Goal: Information Seeking & Learning: Check status

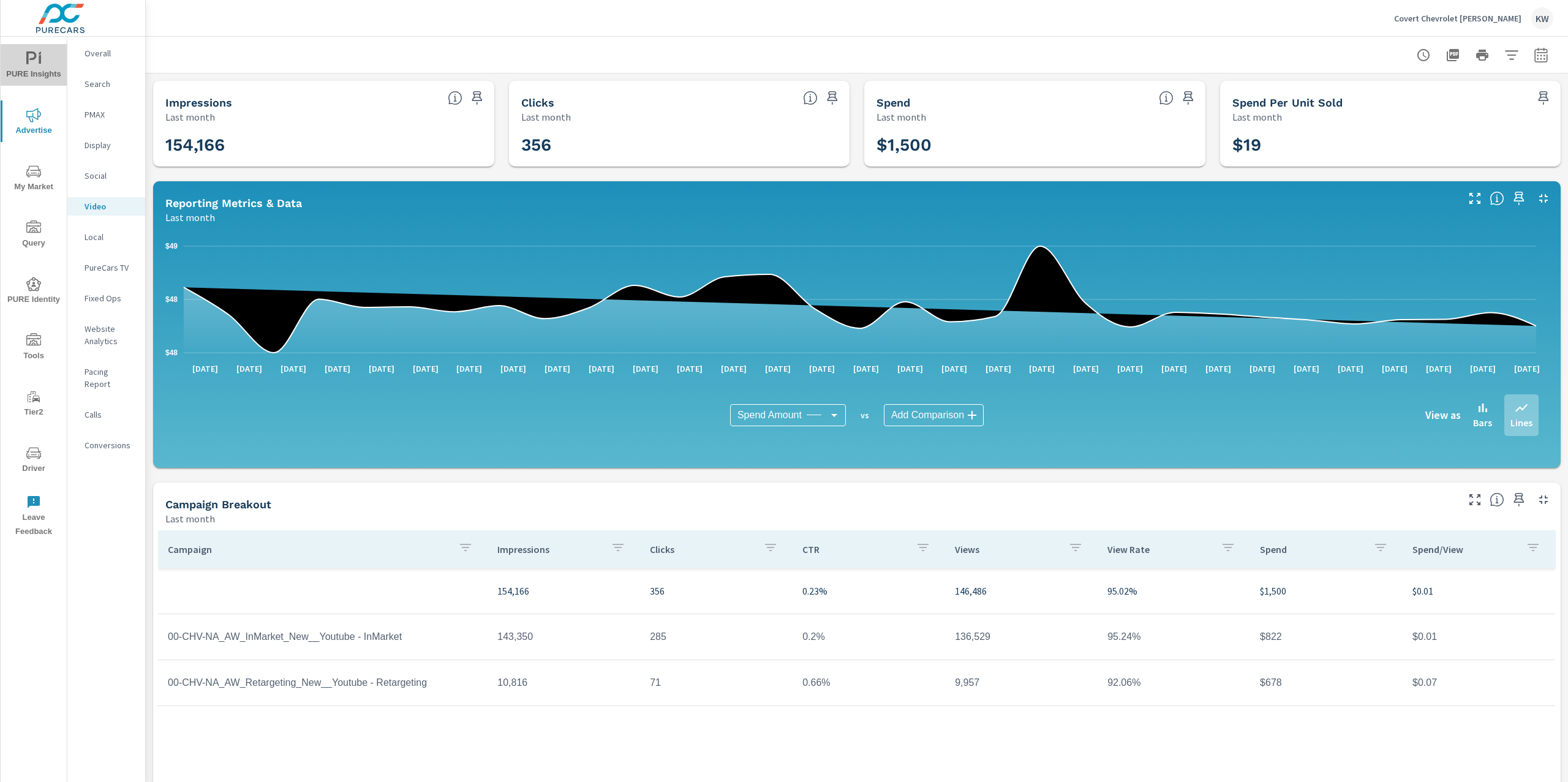
click at [29, 72] on span "PURE Insights" at bounding box center [34, 66] width 59 height 30
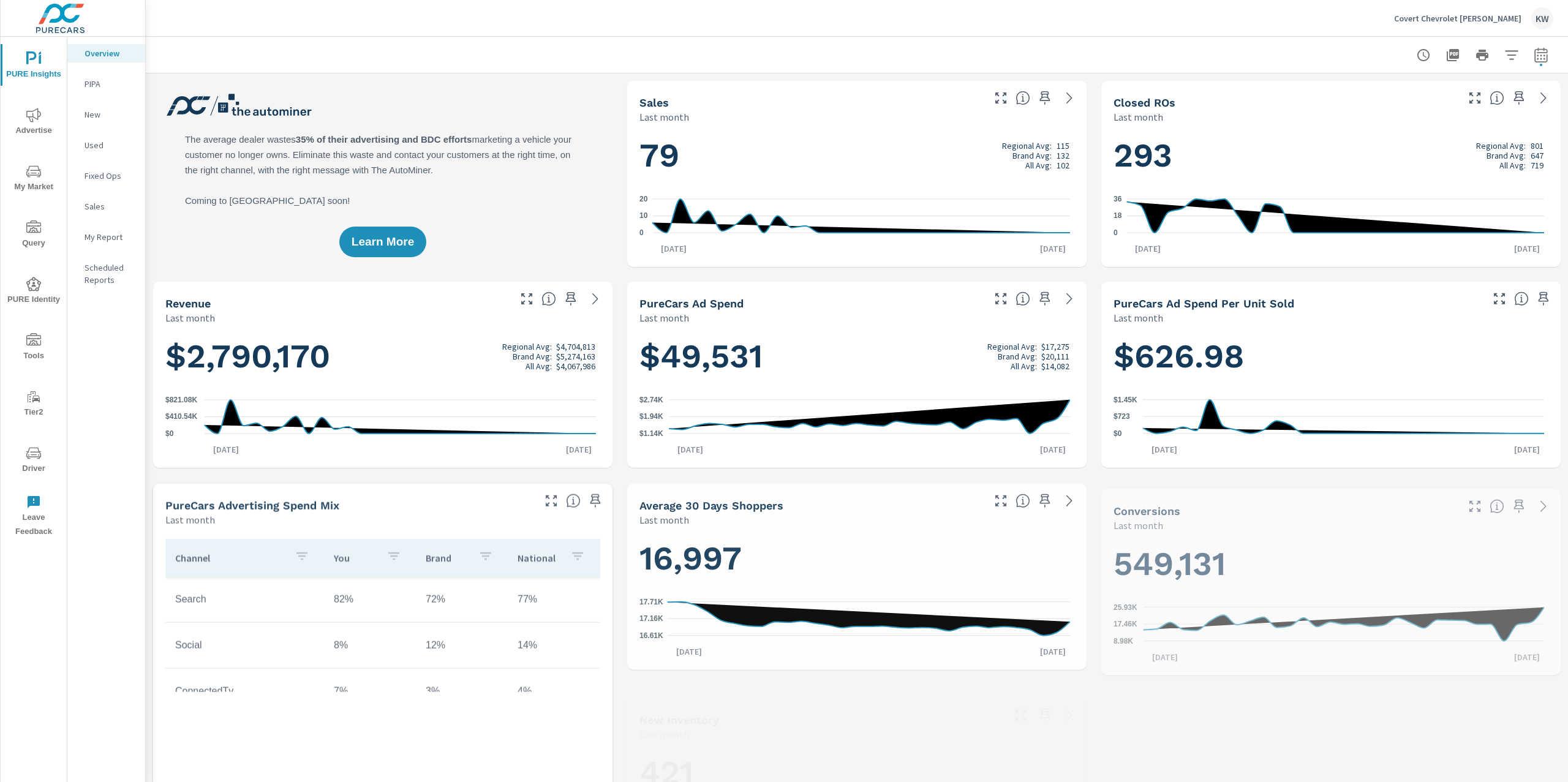
scroll to position [1, 0]
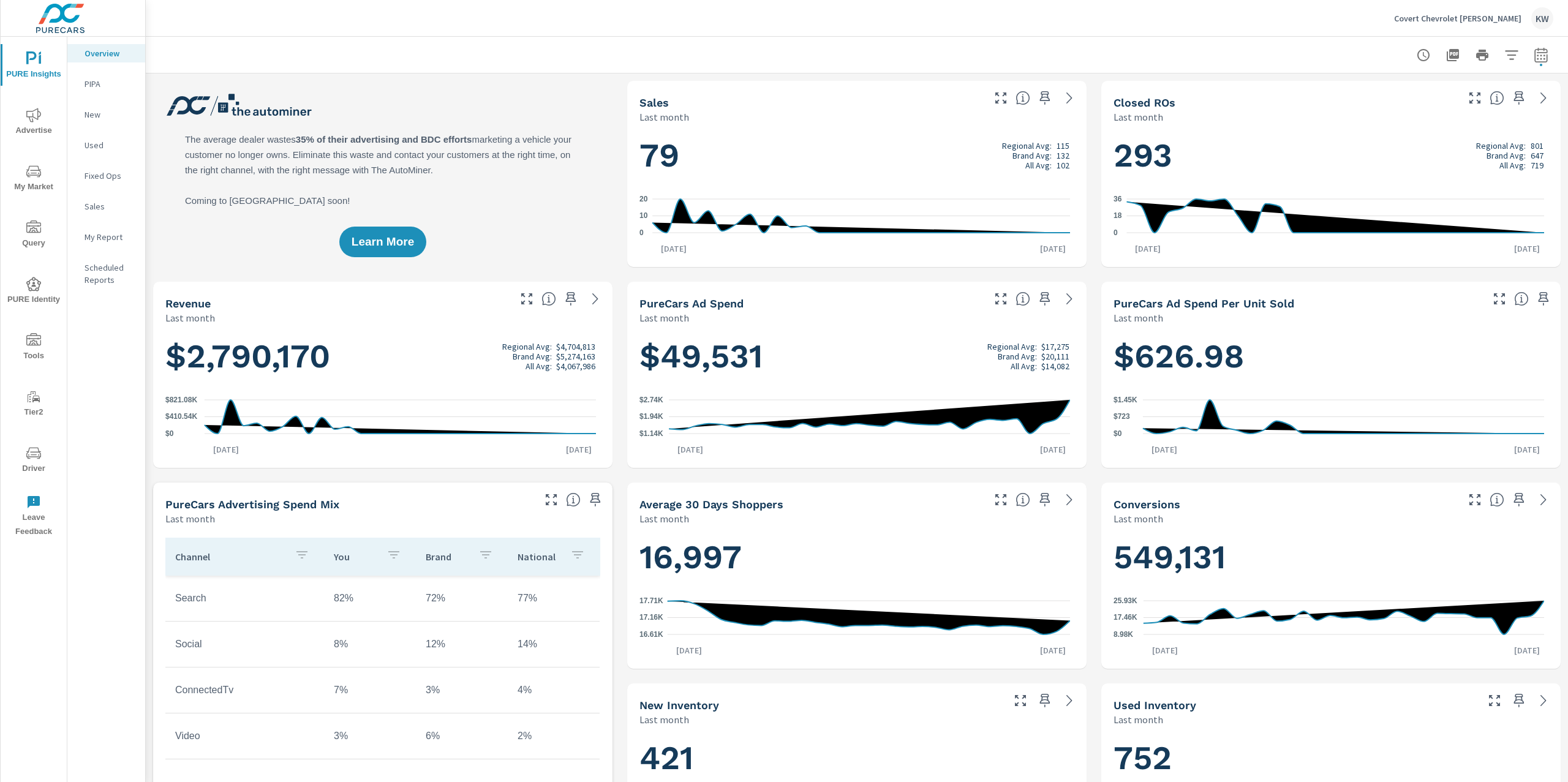
click at [104, 239] on p "My Report" at bounding box center [109, 237] width 51 height 12
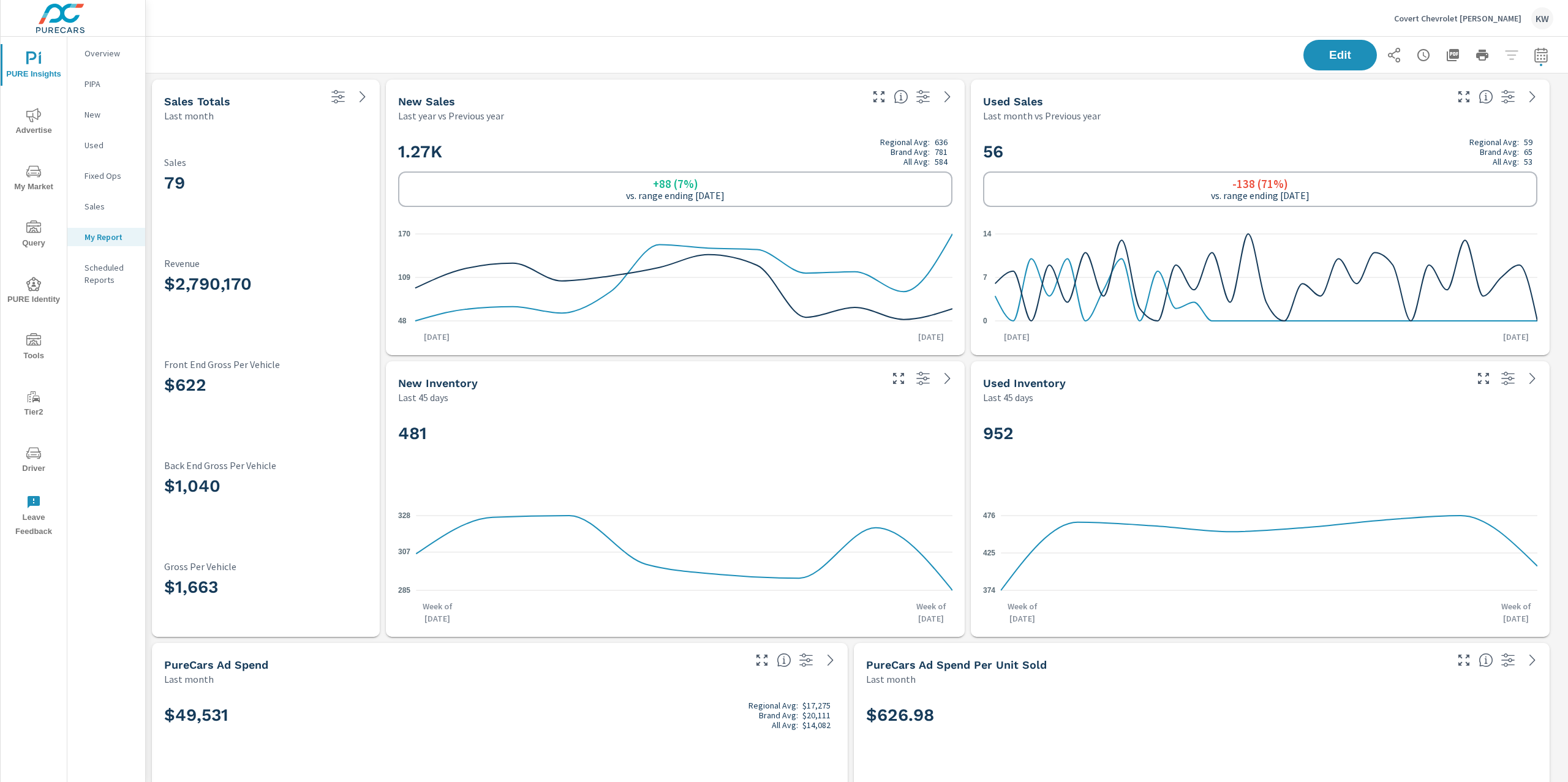
scroll to position [1, 0]
click at [1534, 60] on icon "button" at bounding box center [1541, 55] width 15 height 15
select select "Last month"
click at [1376, 182] on button "Apply" at bounding box center [1404, 172] width 76 height 32
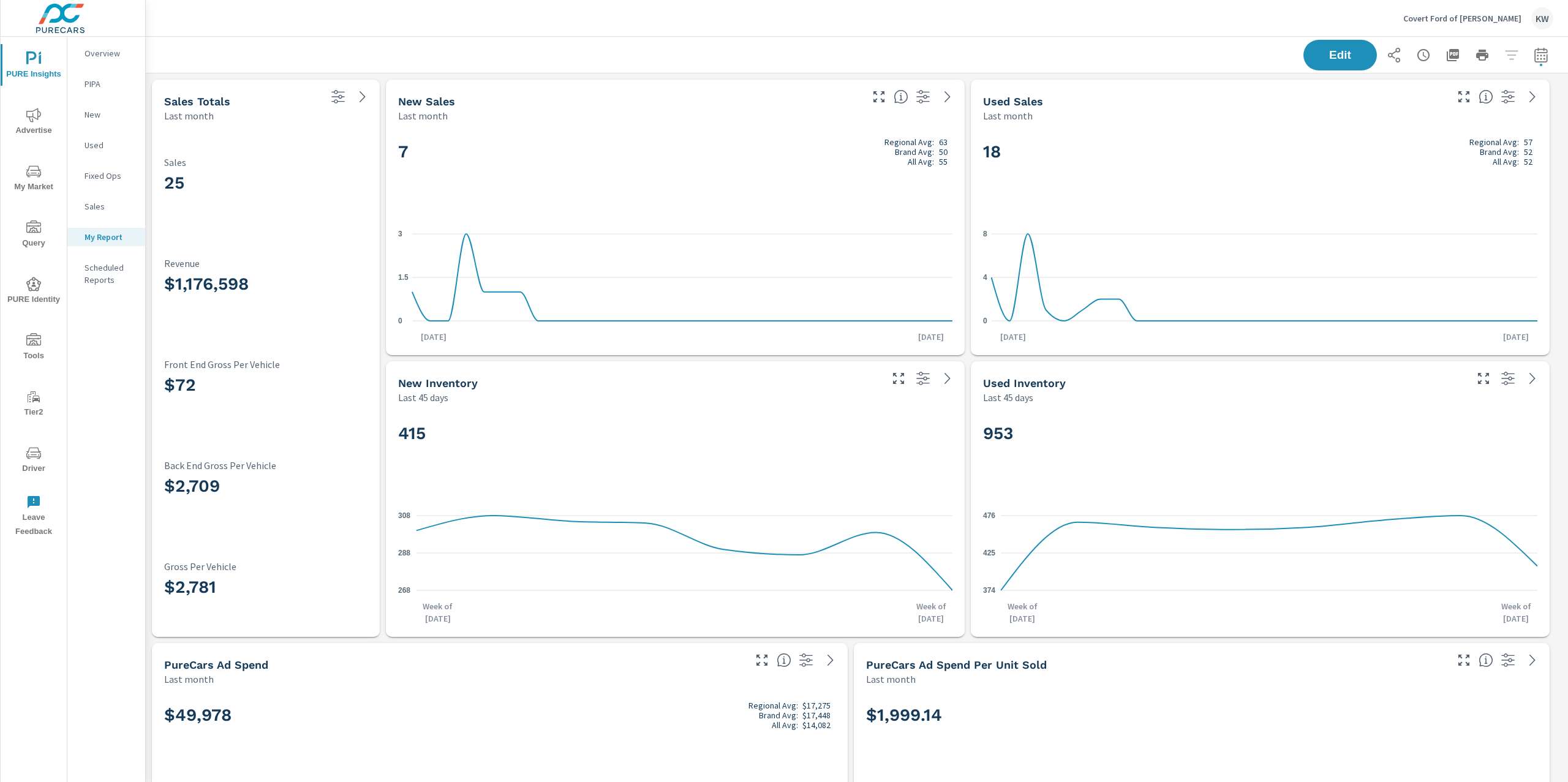
scroll to position [6653, 1436]
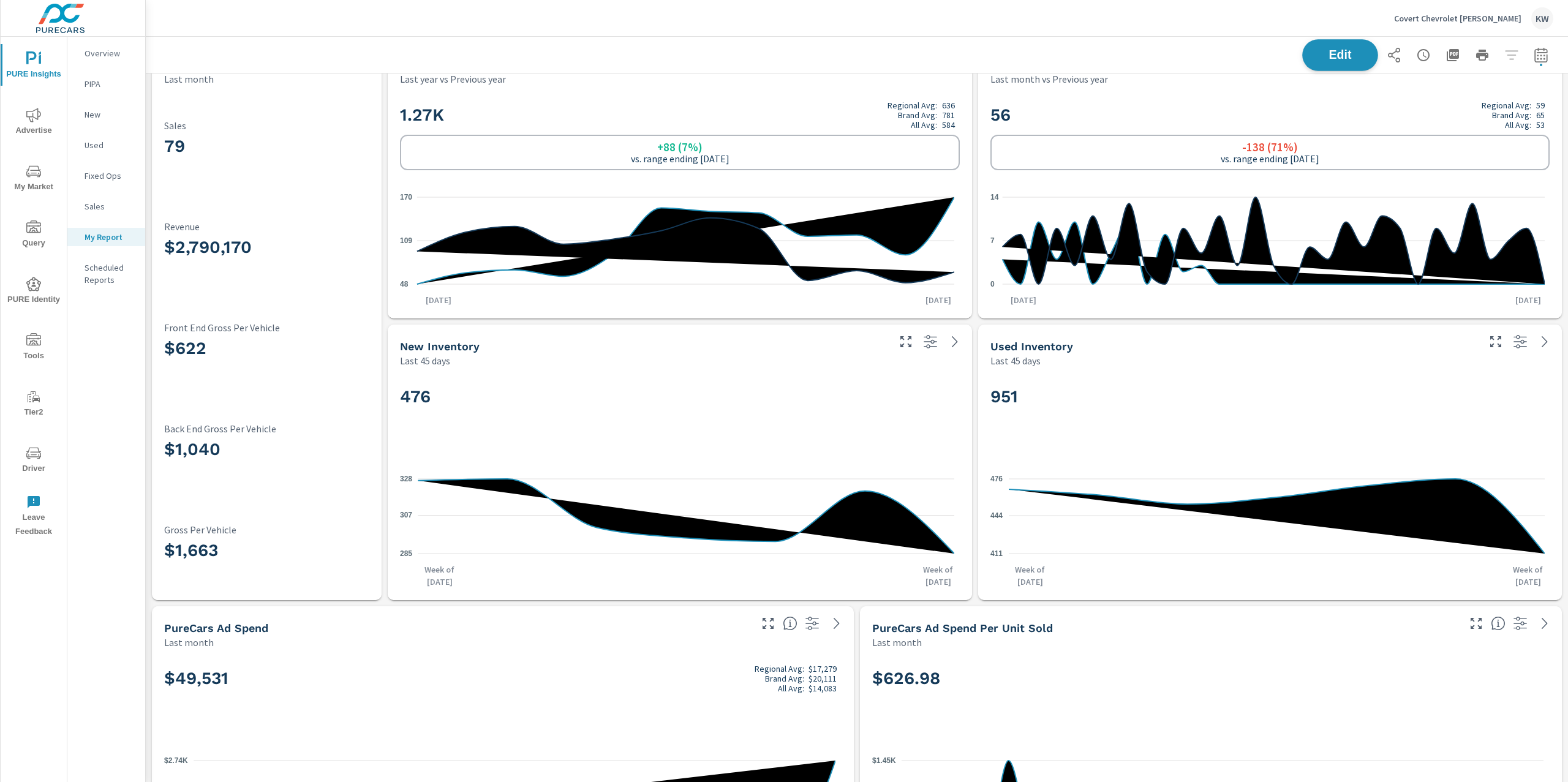
scroll to position [6794, 1436]
click at [1305, 63] on button "Edit" at bounding box center [1340, 55] width 76 height 32
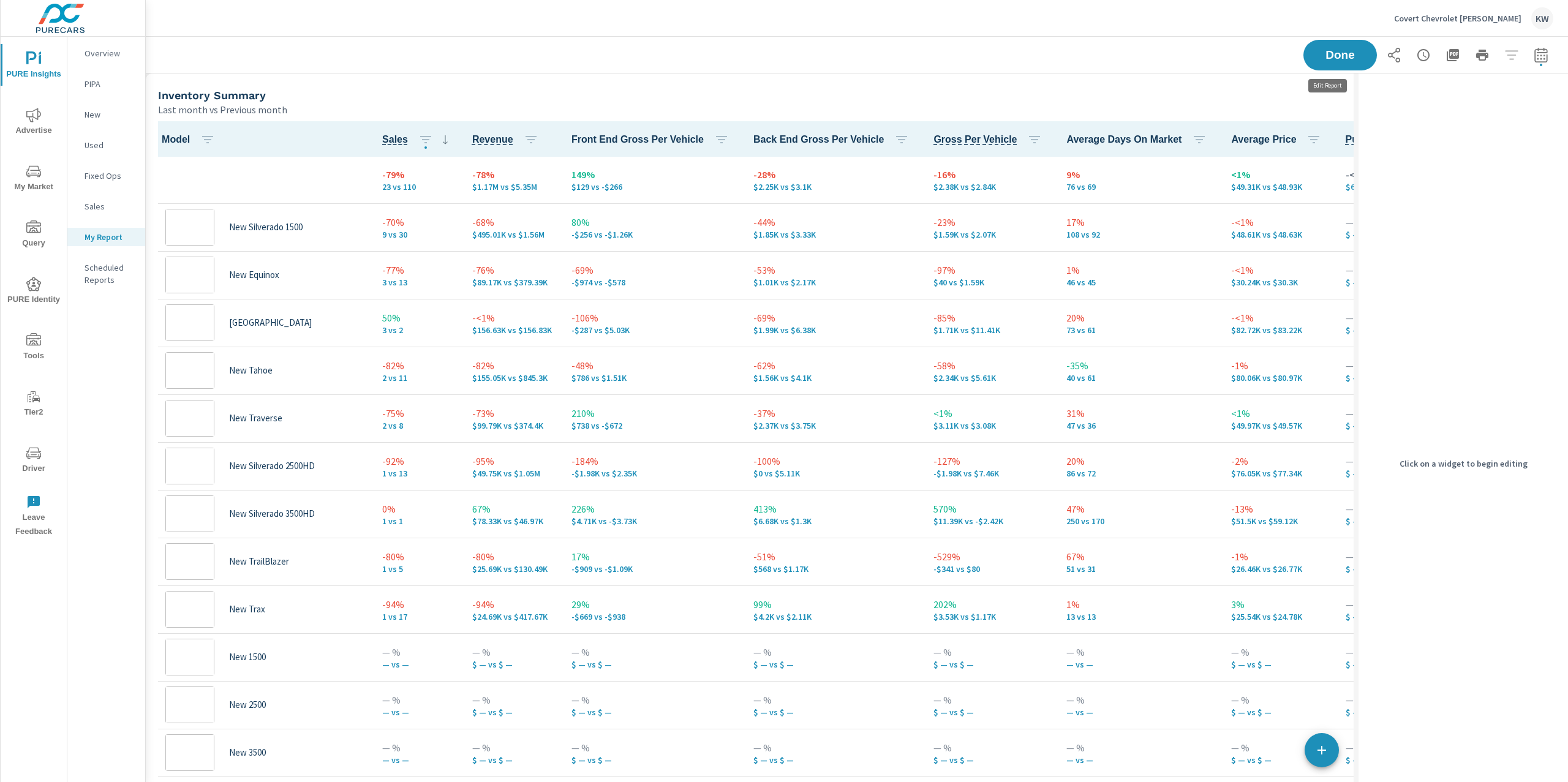
scroll to position [6, 6]
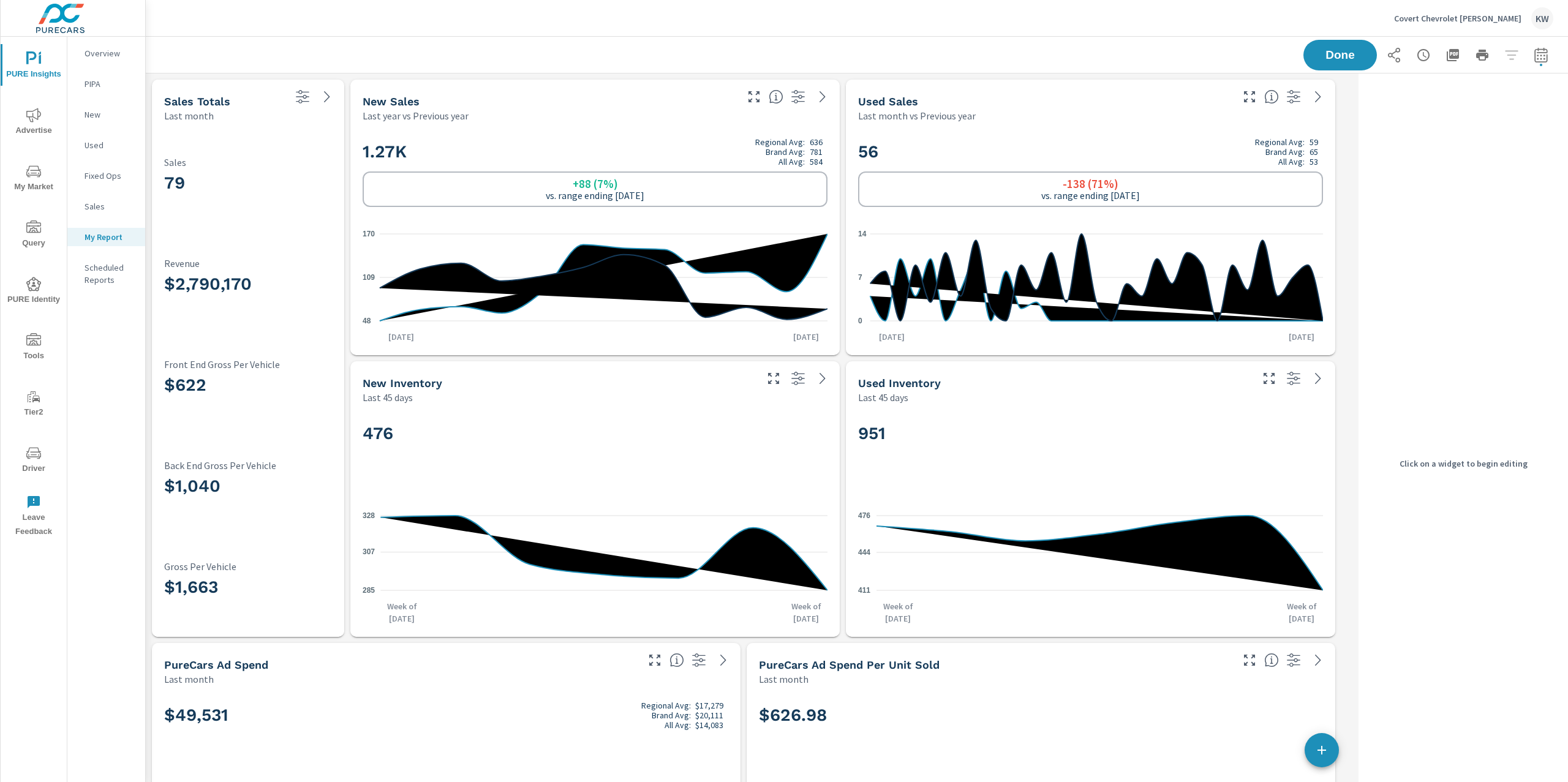
scroll to position [6794, 1221]
drag, startPoint x: 610, startPoint y: 143, endPoint x: 635, endPoint y: 144, distance: 25.0
click at [610, 144] on h2 "1.27K Regional Avg: 636 Brand Avg: 781 All Avg: 584" at bounding box center [595, 152] width 465 height 29
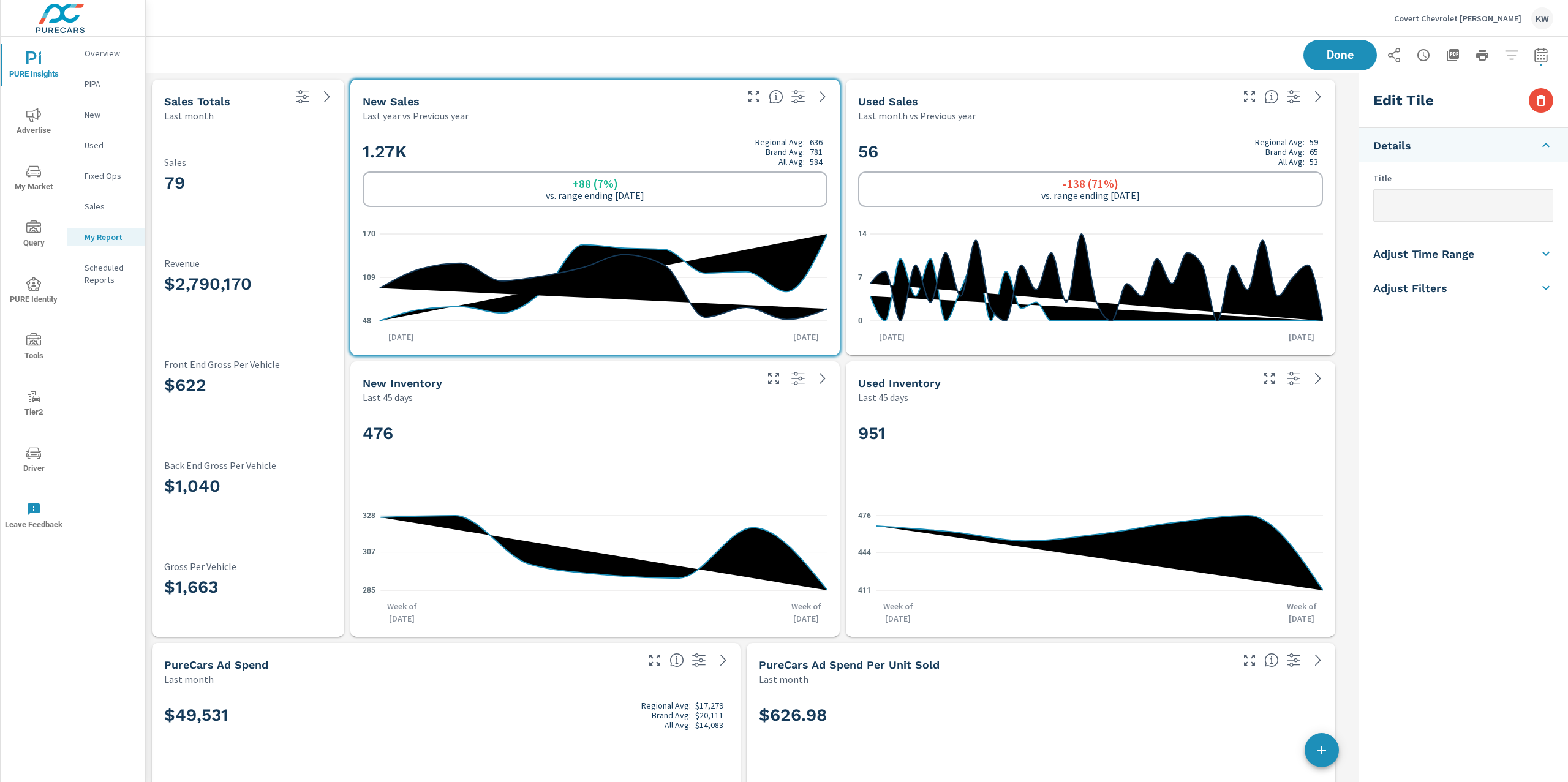
click at [1466, 250] on h5 "Adjust Time Range" at bounding box center [1424, 253] width 101 height 14
click at [1463, 266] on body "PURE Insights Advertise My Market Query PURE Identity Tools Tier2 Driver Leave …" at bounding box center [784, 391] width 1568 height 782
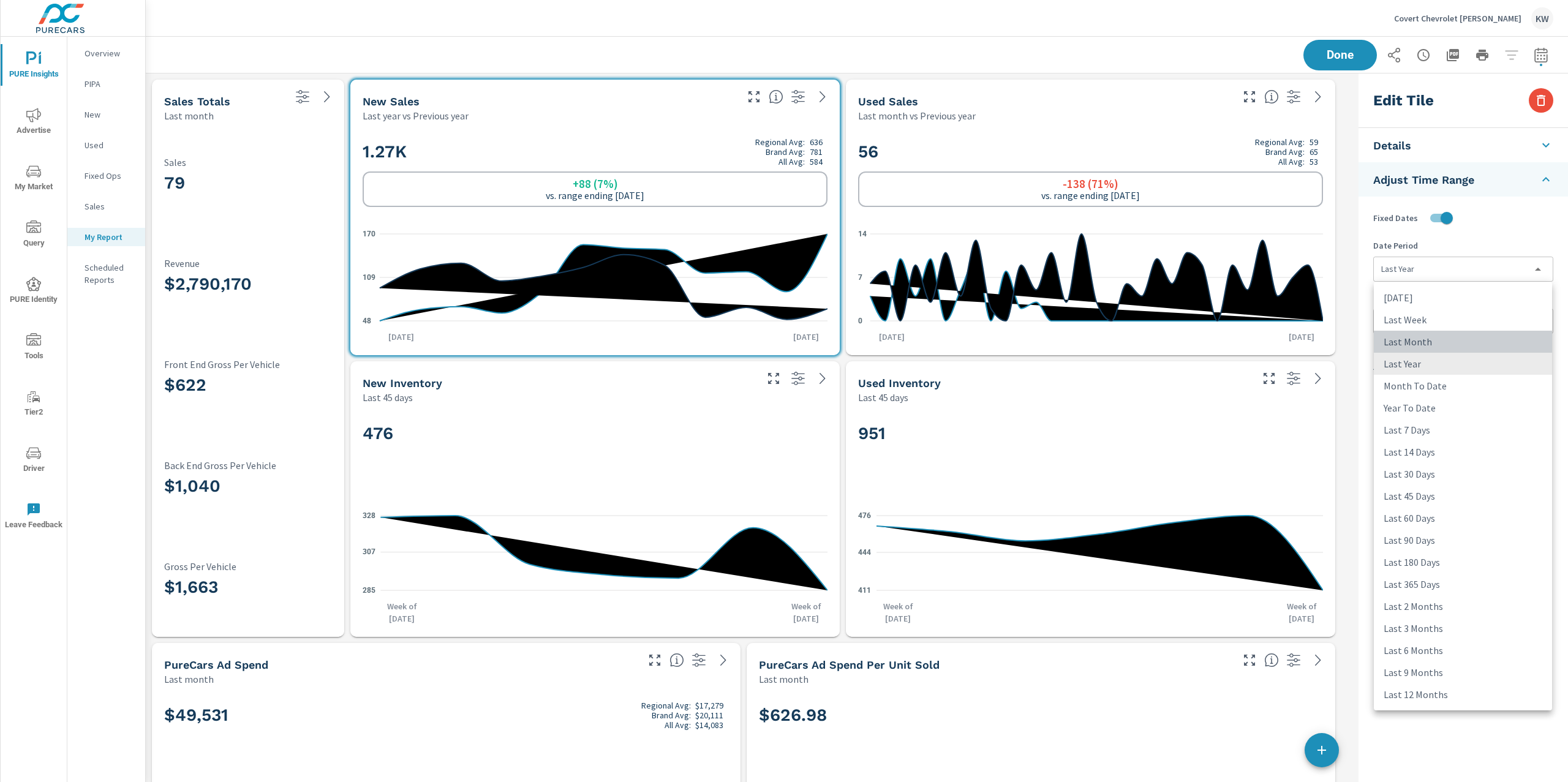
click at [1431, 344] on li "Last Month" at bounding box center [1463, 342] width 178 height 22
type input "lastMonth"
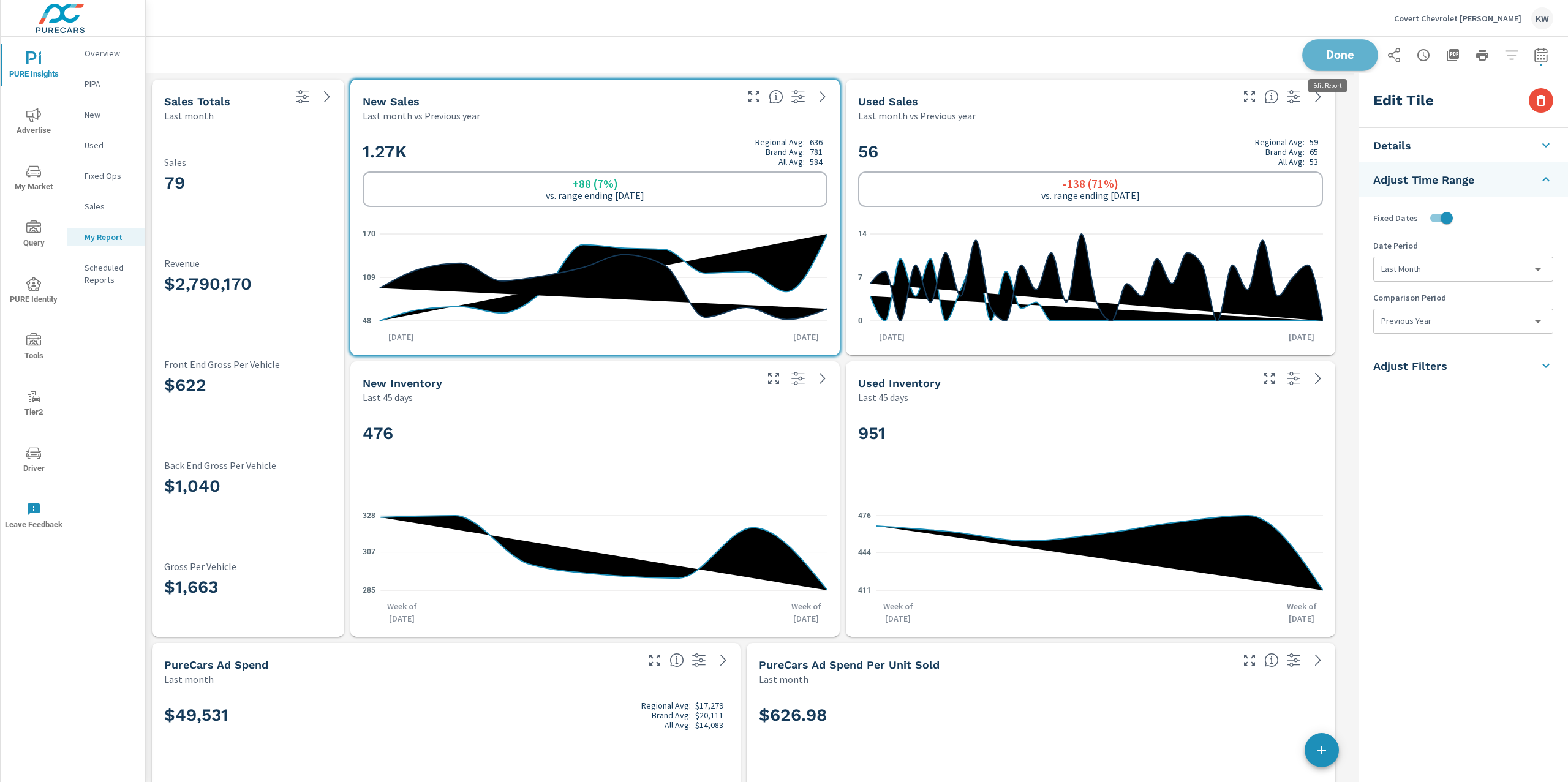
click at [1342, 56] on span "Done" at bounding box center [1339, 55] width 50 height 11
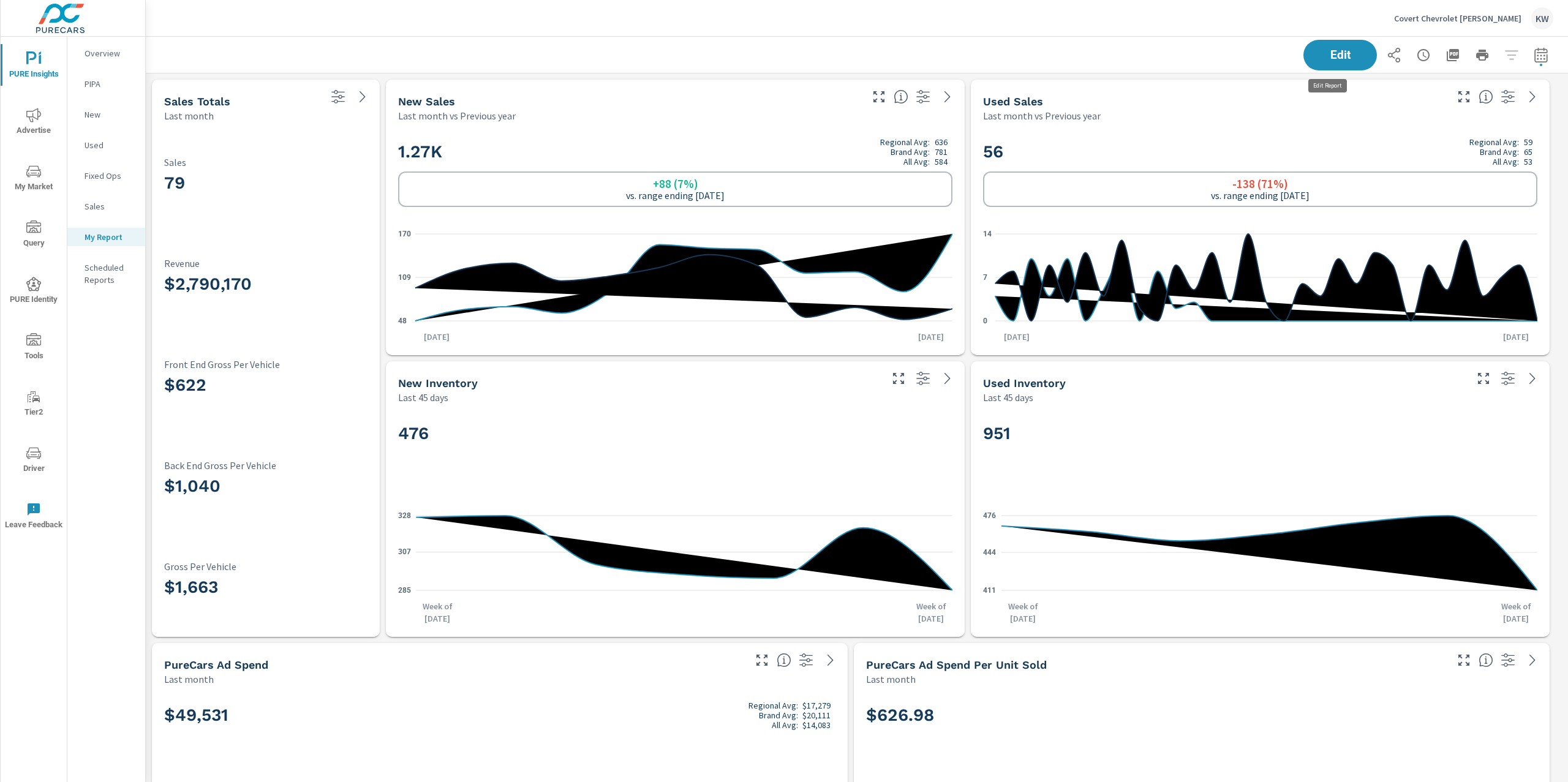
scroll to position [6794, 1436]
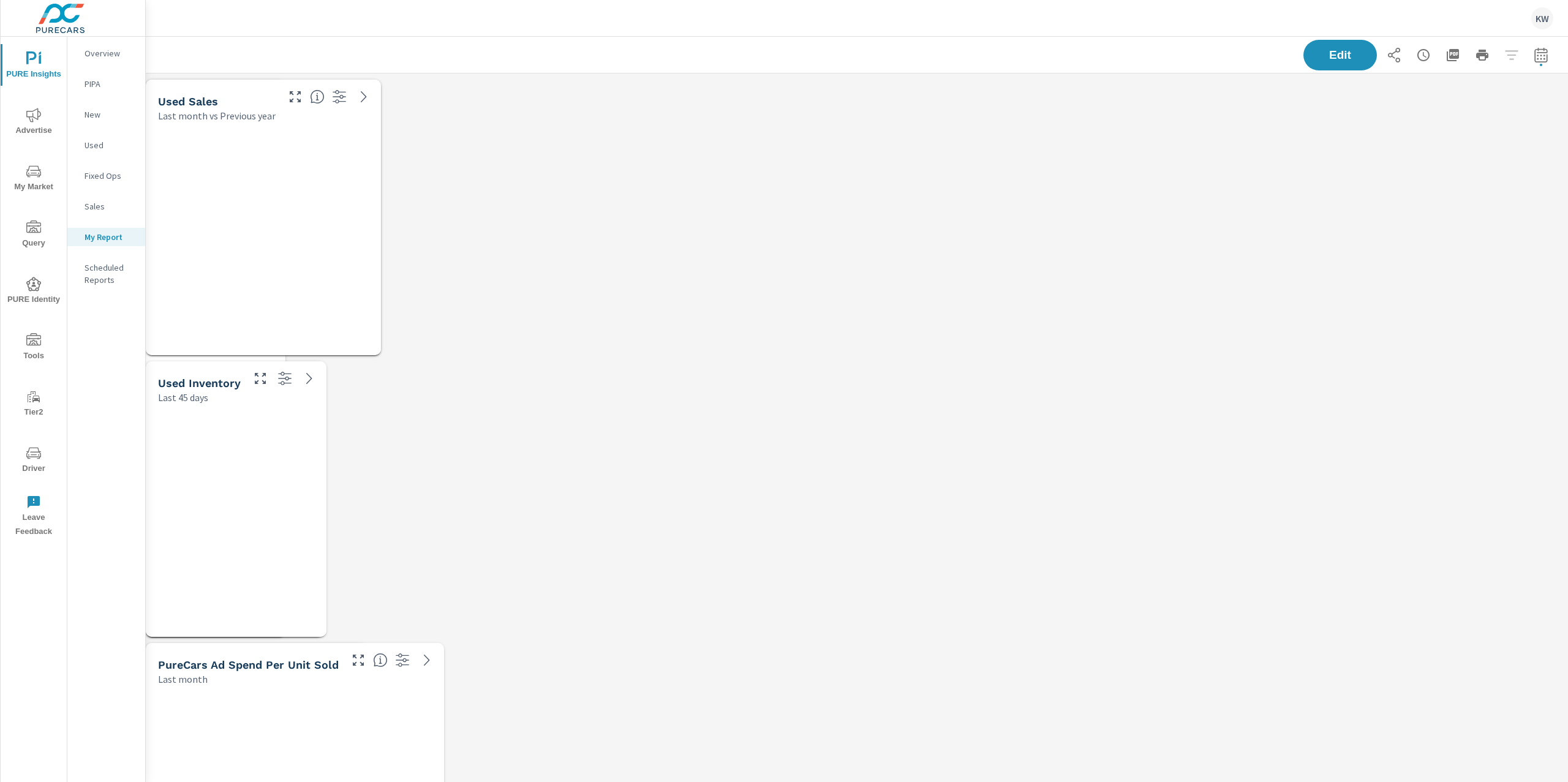
scroll to position [6794, 1436]
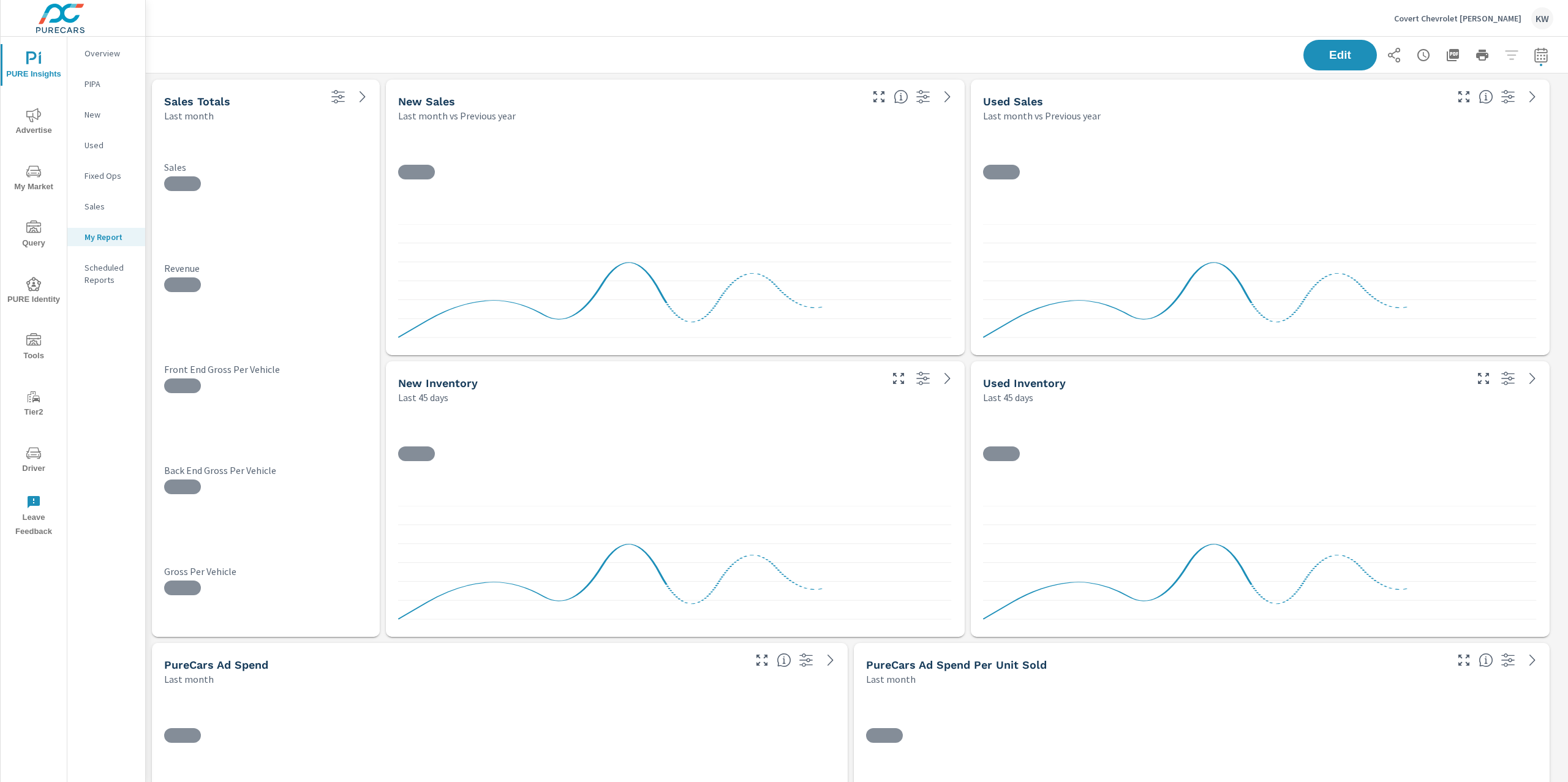
scroll to position [6794, 1436]
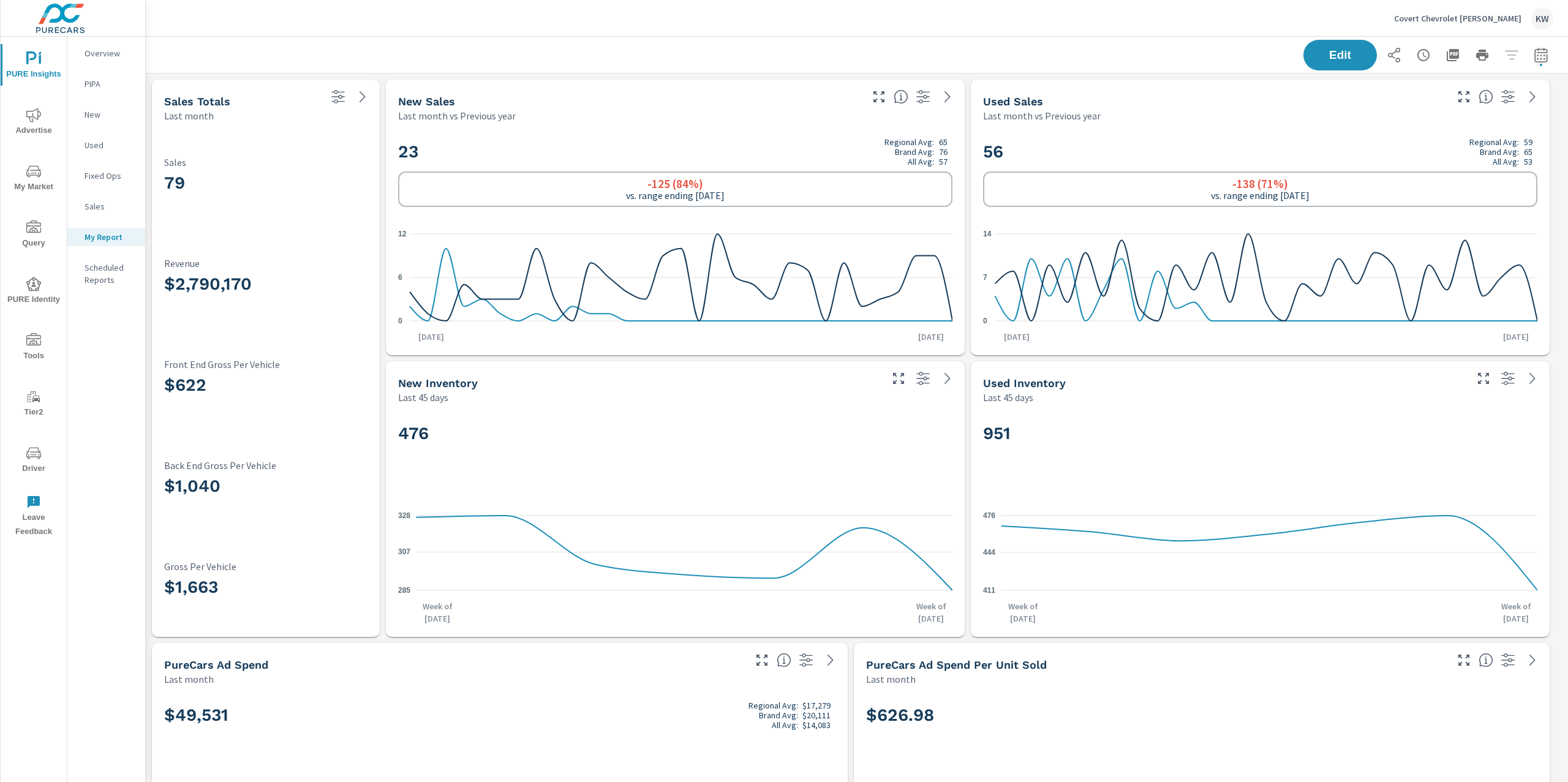
scroll to position [1, 0]
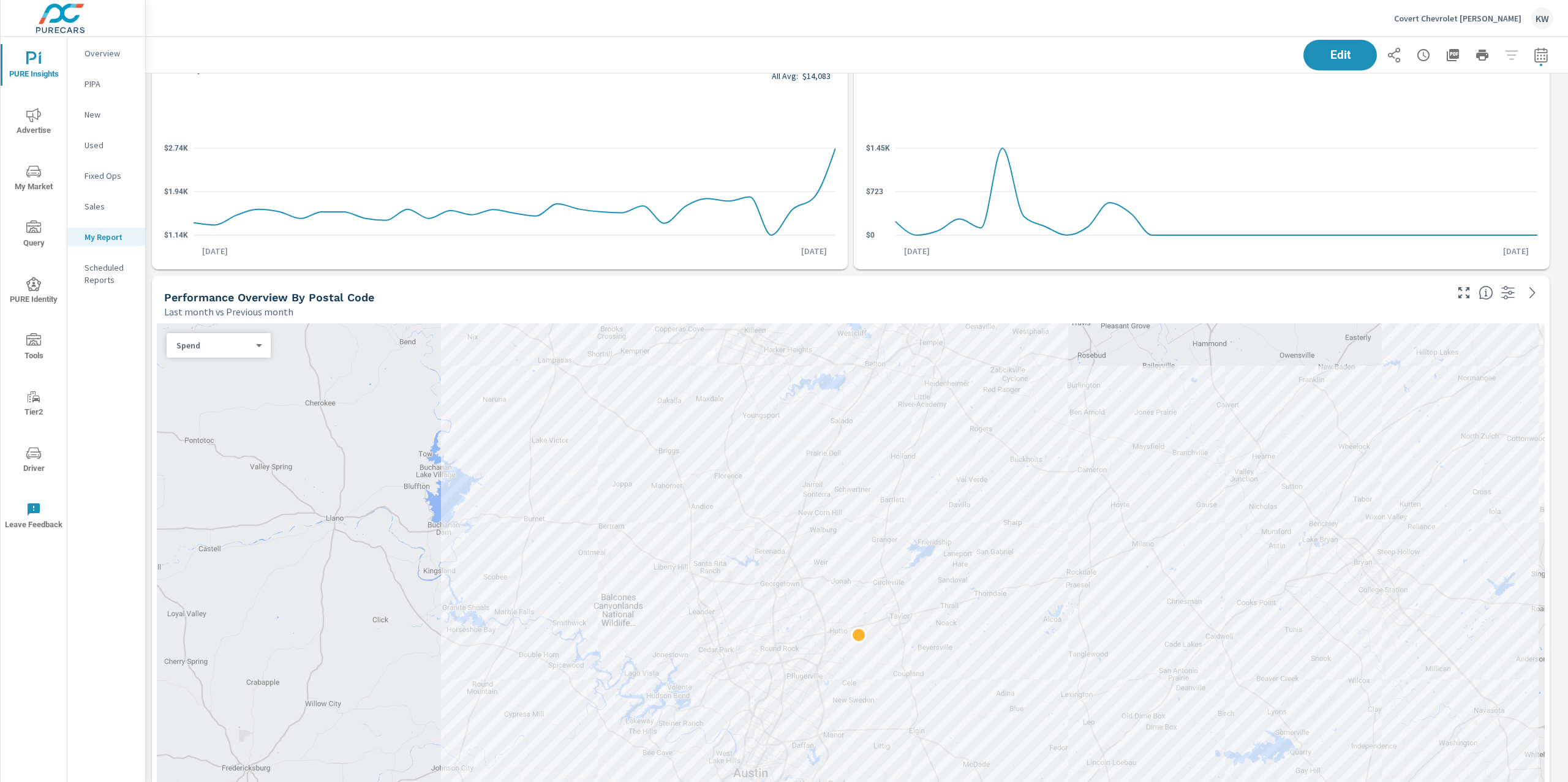
scroll to position [876, 0]
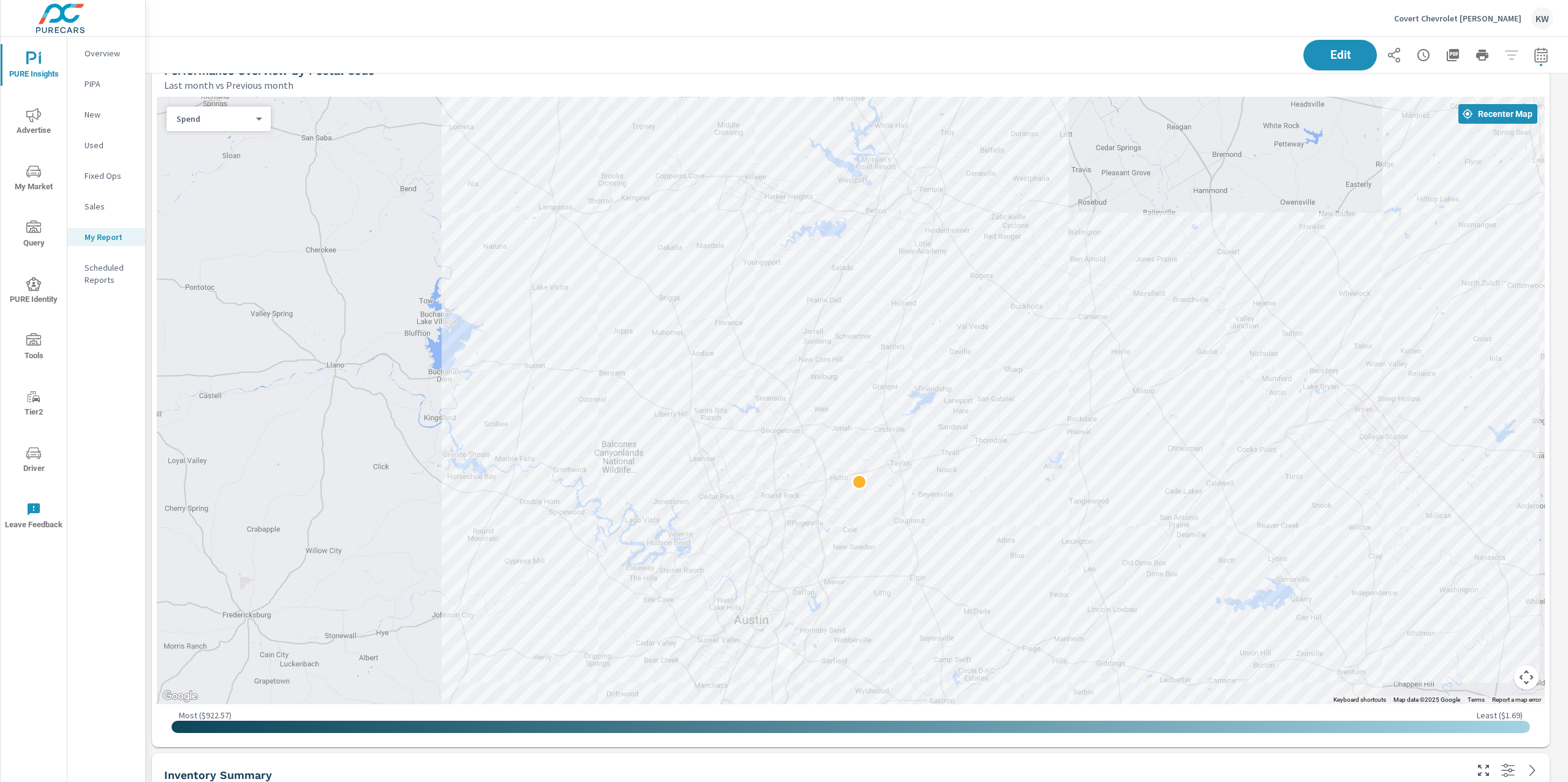
drag, startPoint x: 1329, startPoint y: 372, endPoint x: 992, endPoint y: 398, distance: 338.0
click at [1329, 443] on div at bounding box center [851, 400] width 1388 height 608
click at [250, 123] on body "PURE Insights Advertise My Market Query PURE Identity Tools Tier2 Driver Leave …" at bounding box center [784, 391] width 1568 height 782
click at [246, 141] on li "Sales" at bounding box center [213, 138] width 94 height 20
click at [252, 122] on body "PURE Insights Advertise My Market Query PURE Identity Tools Tier2 Driver Leave …" at bounding box center [784, 391] width 1568 height 782
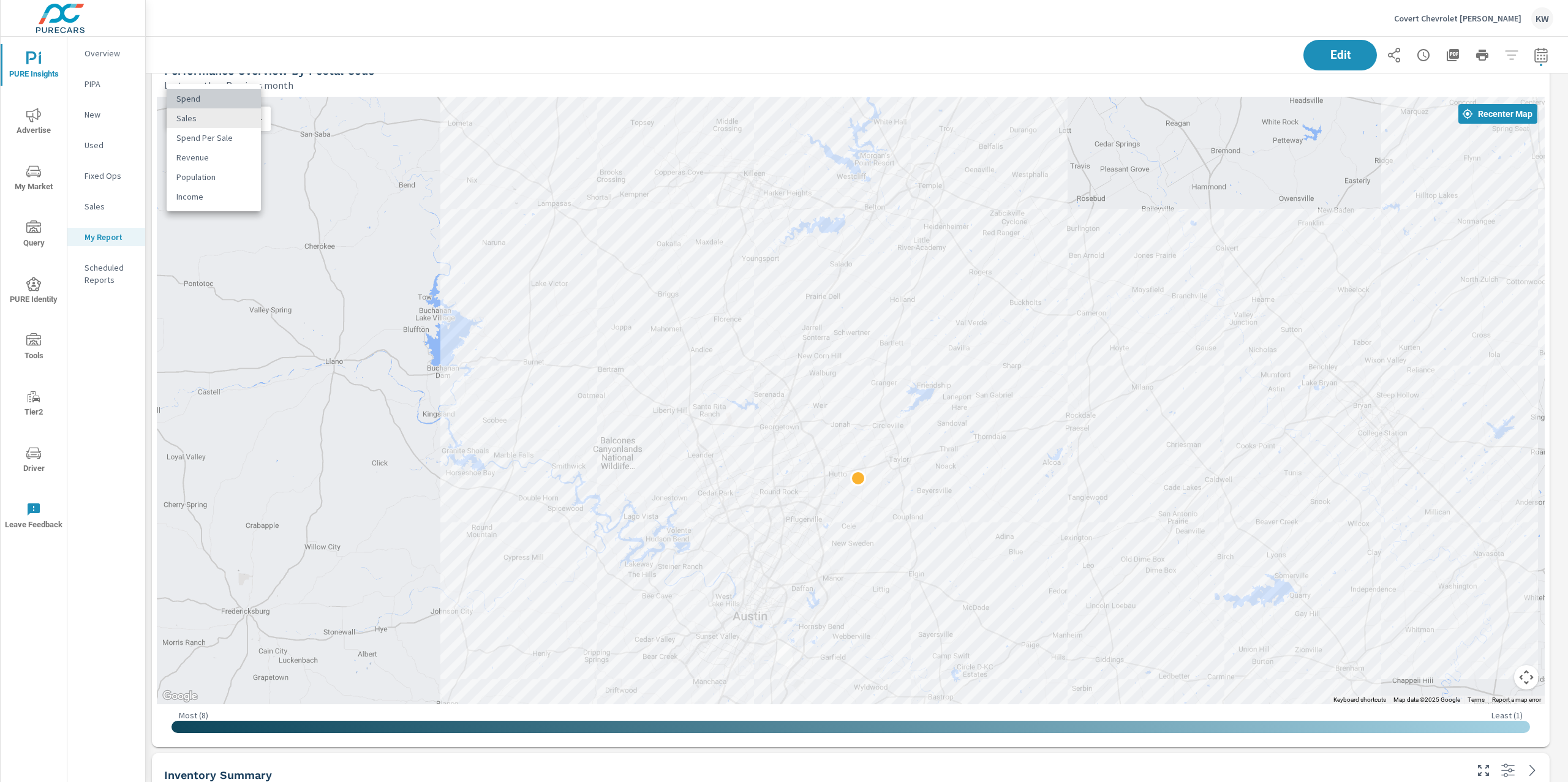
click at [248, 104] on li "Spend" at bounding box center [213, 99] width 94 height 20
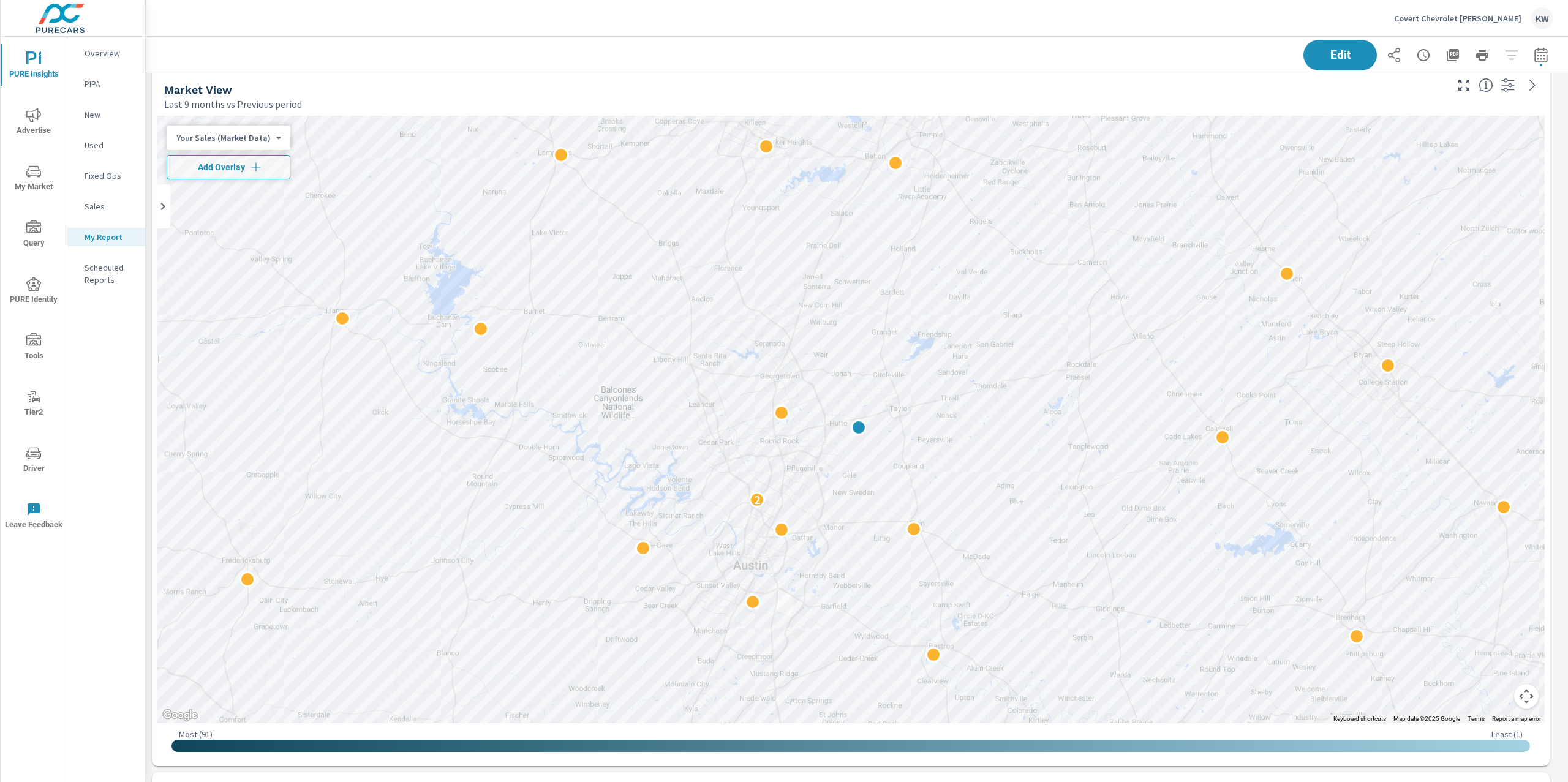
scroll to position [3772, 0]
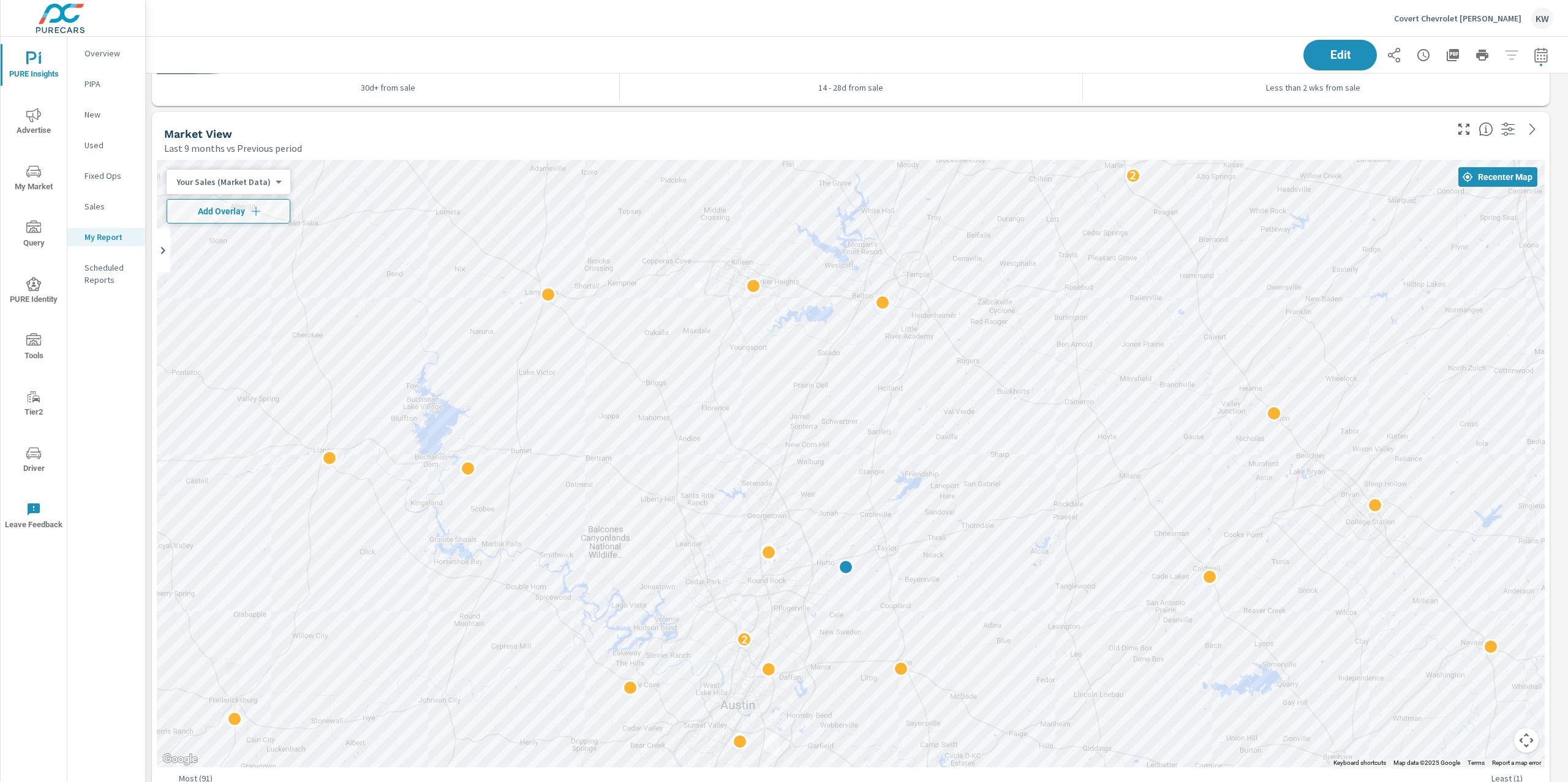
drag, startPoint x: 1184, startPoint y: 339, endPoint x: 1171, endPoint y: 435, distance: 96.9
click at [1171, 435] on div "2 2" at bounding box center [851, 464] width 1388 height 608
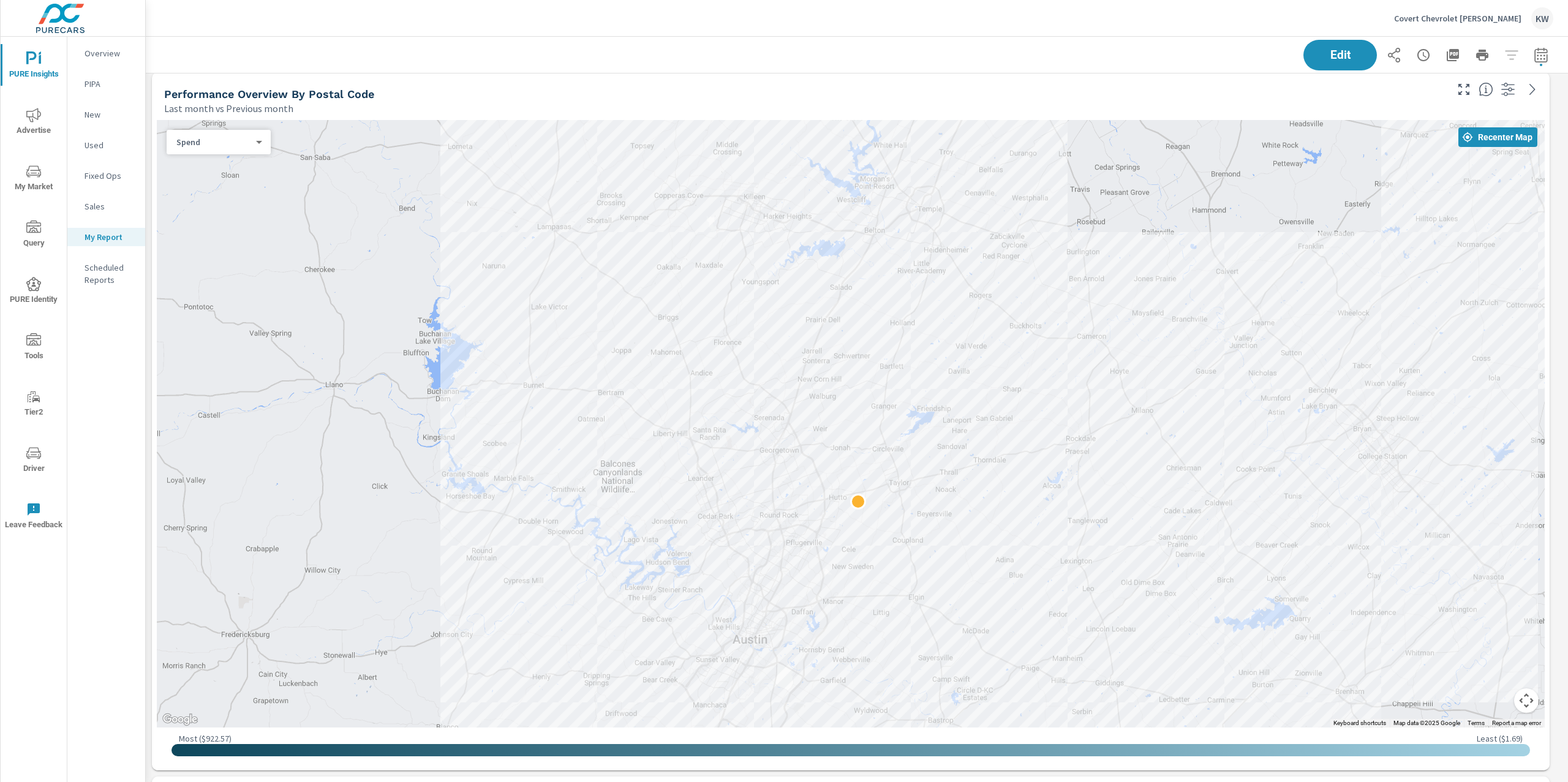
scroll to position [790, 0]
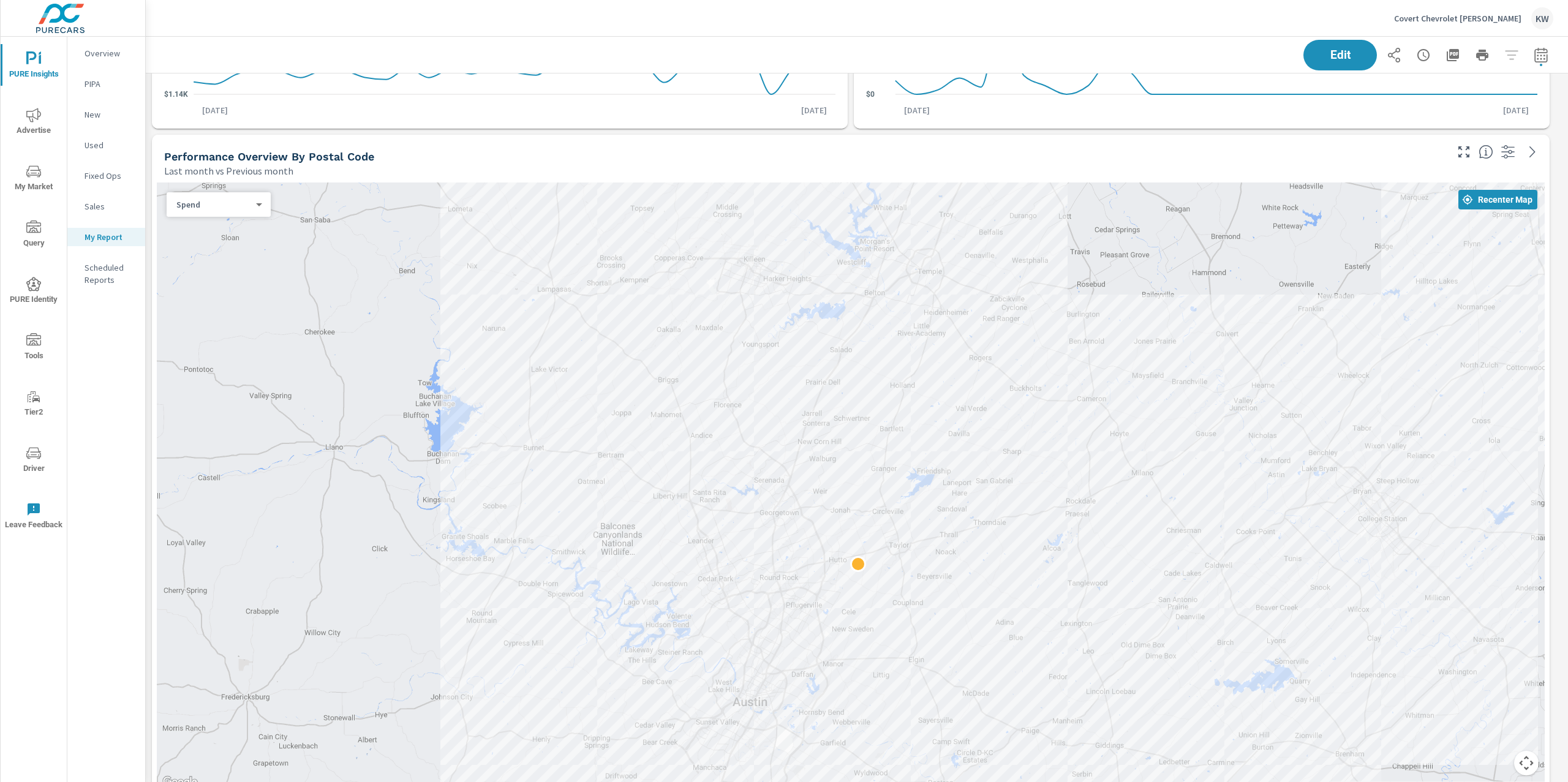
click at [248, 217] on div at bounding box center [851, 486] width 1388 height 608
click at [248, 208] on body "PURE Insights Advertise My Market Query PURE Identity Tools Tier2 Driver Leave …" at bounding box center [784, 391] width 1568 height 782
click at [204, 226] on li "Sales" at bounding box center [213, 224] width 94 height 20
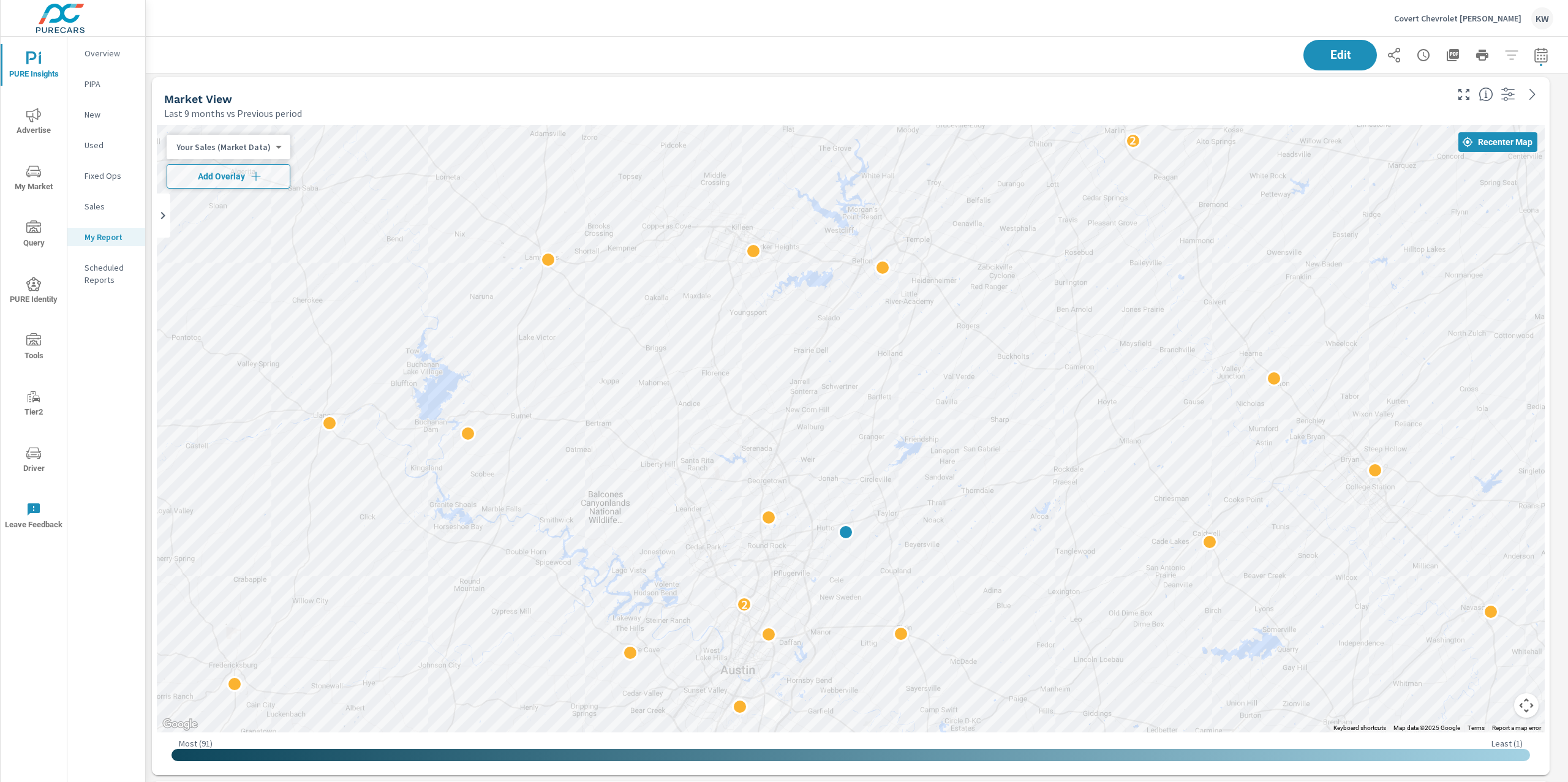
scroll to position [3857, 0]
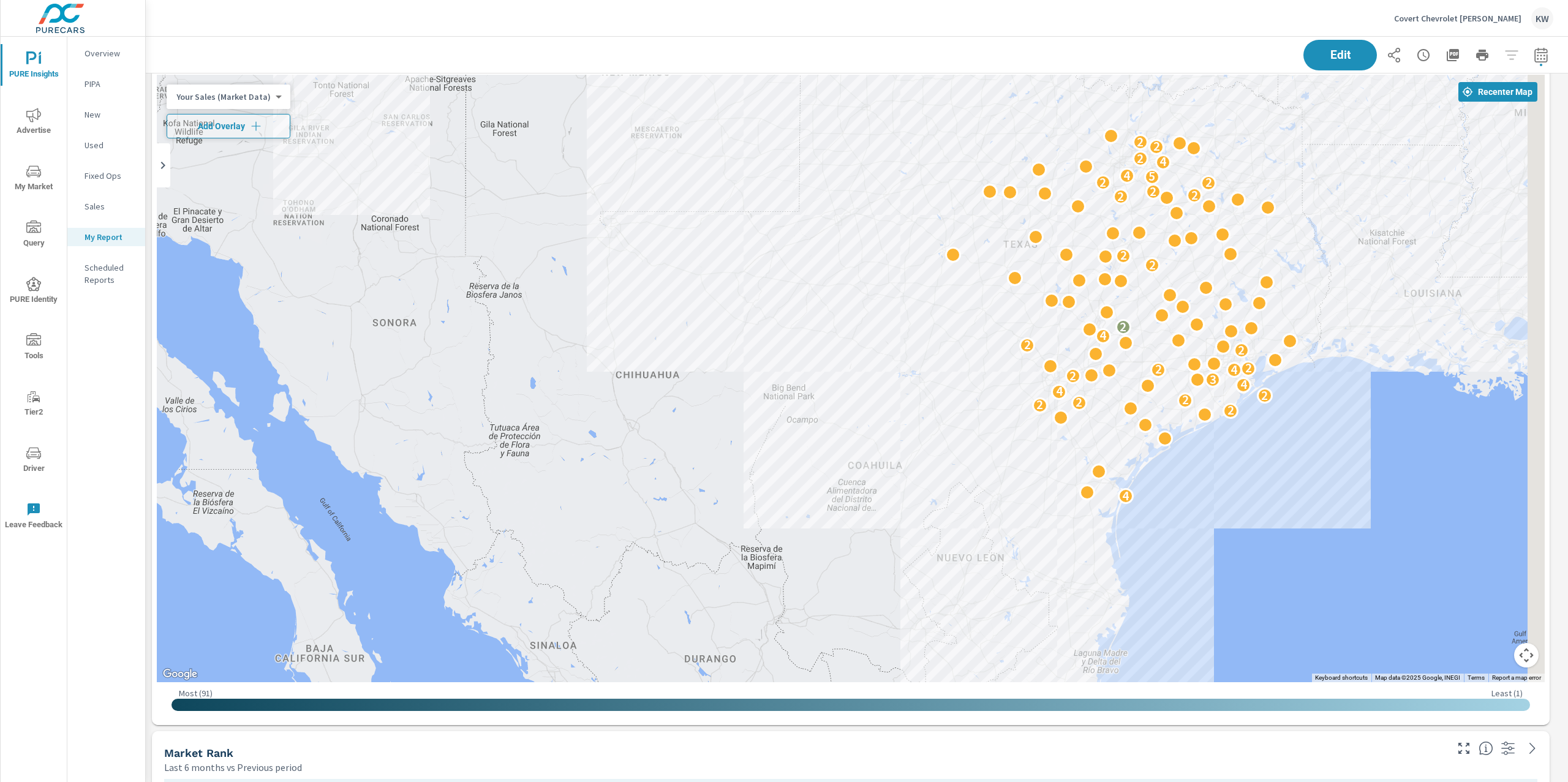
drag, startPoint x: 887, startPoint y: 320, endPoint x: 887, endPoint y: 304, distance: 16.0
click at [874, 296] on div "4 2 2 2 2 2 4 4 3 2 4 2 2 2 2 4 2 2 2 2 2 2 2 2 5 4 4 2 2 2" at bounding box center [1345, 550] width 1176 height 662
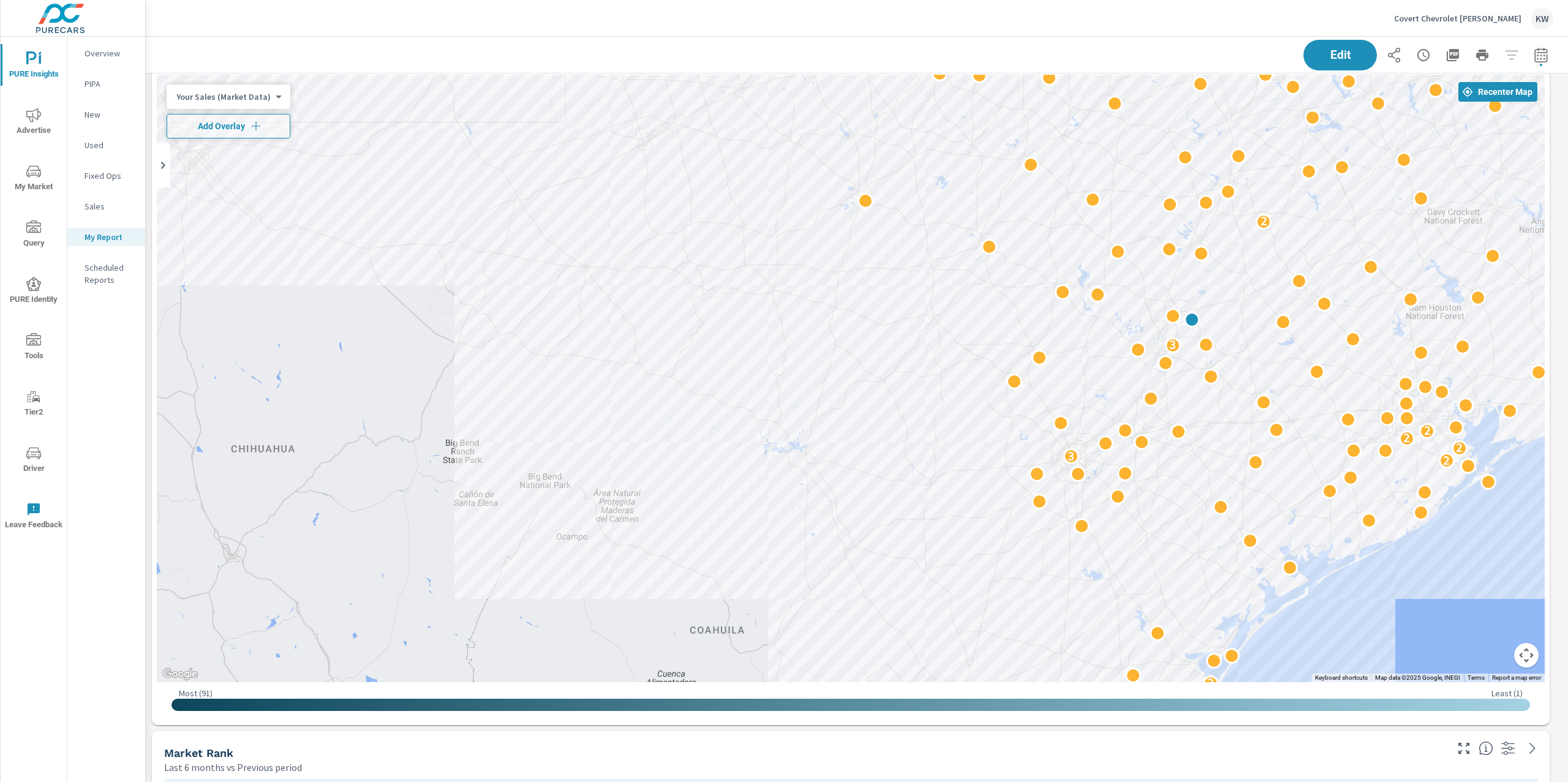
drag, startPoint x: 989, startPoint y: 300, endPoint x: 1209, endPoint y: 485, distance: 287.4
click at [1209, 485] on div "2 2 3 2 2 2 3 2 2 2 2 2 3 2" at bounding box center [851, 378] width 1388 height 608
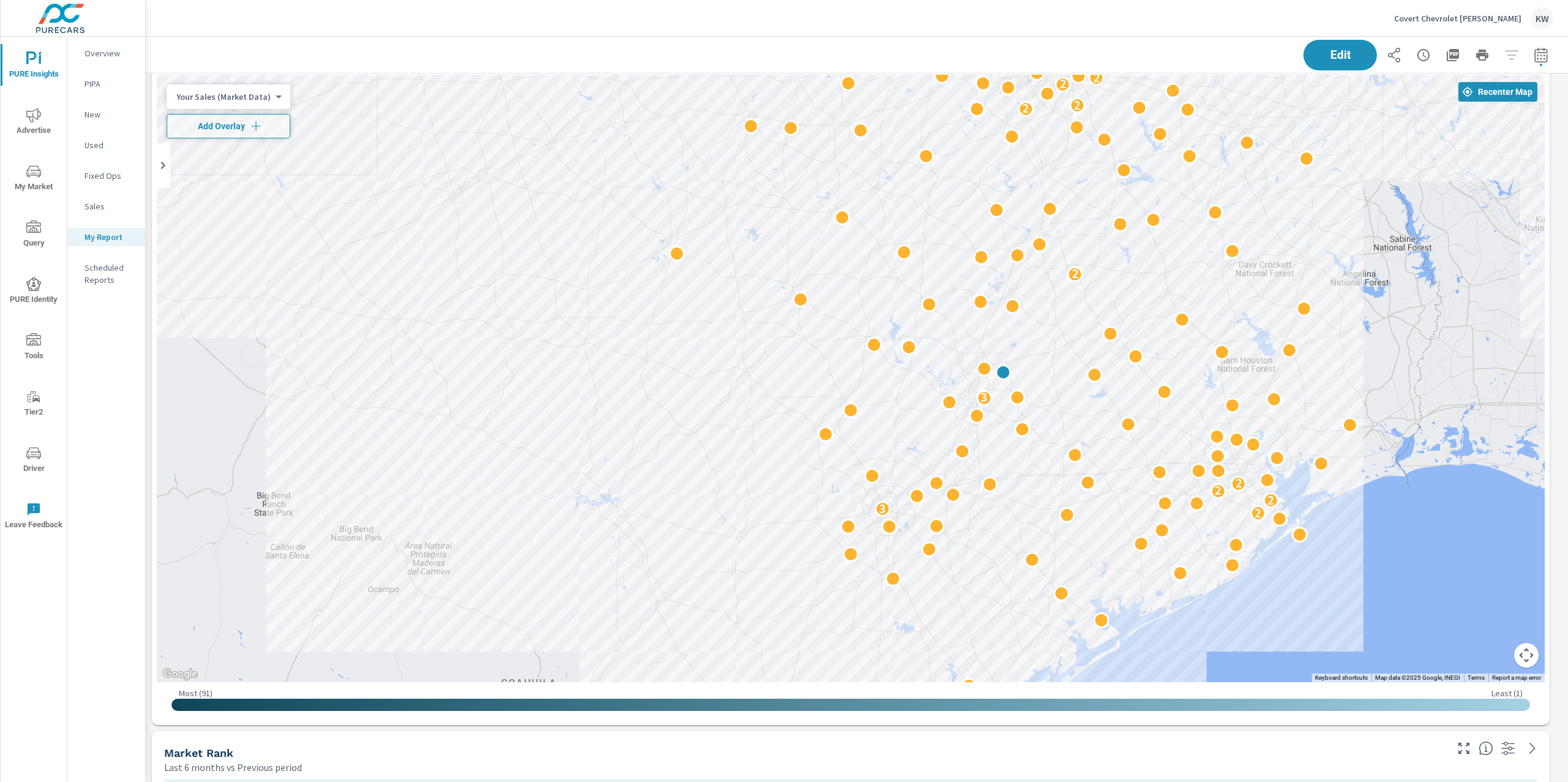
drag, startPoint x: 1266, startPoint y: 475, endPoint x: 1071, endPoint y: 527, distance: 201.8
click at [1071, 527] on div "2 2 3 2 2 2 3 2 2 2 2 2 3 2" at bounding box center [1249, 762] width 1176 height 662
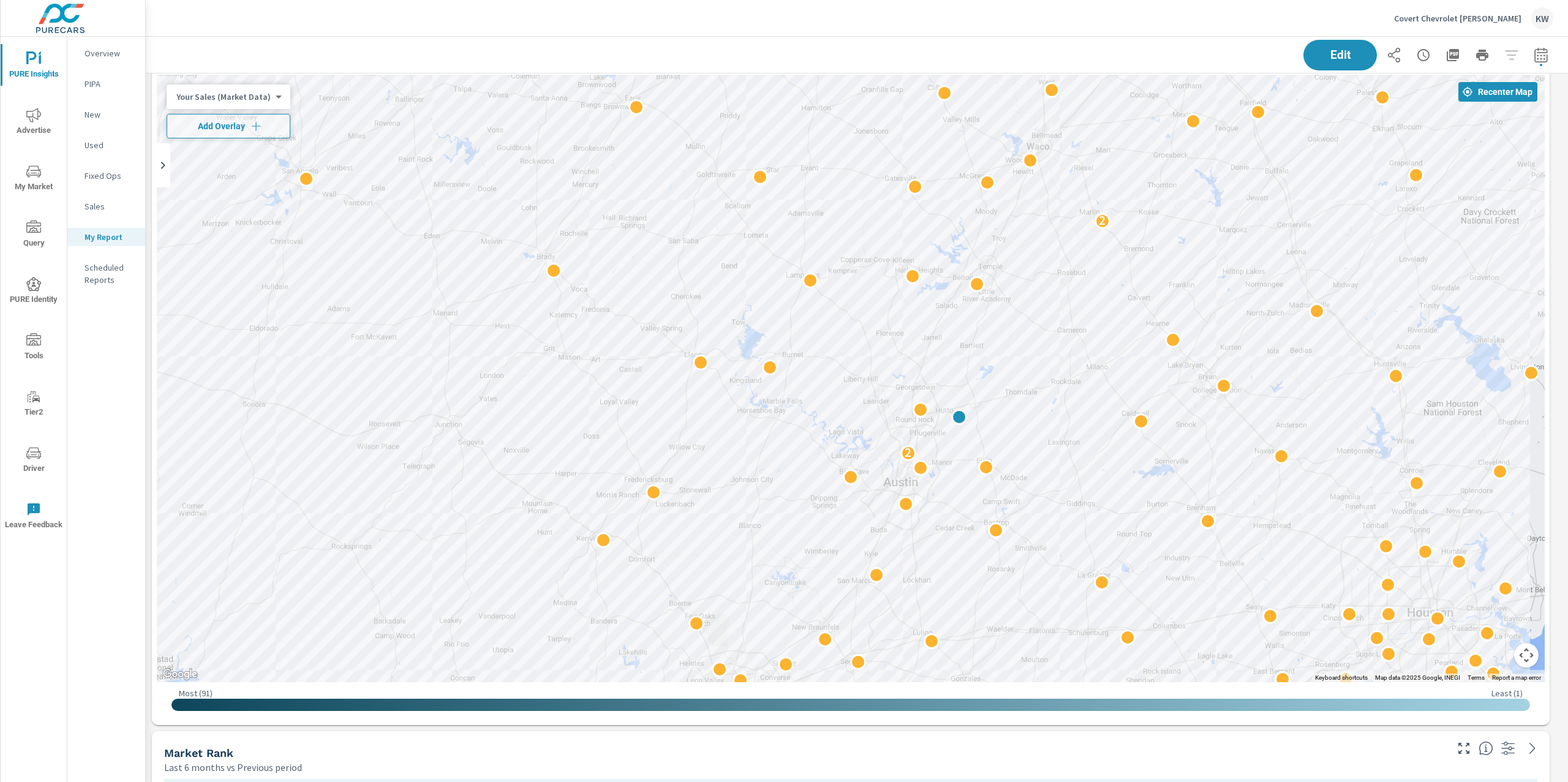
drag, startPoint x: 1320, startPoint y: 209, endPoint x: 1413, endPoint y: 426, distance: 236.1
click at [1413, 426] on div "2 2" at bounding box center [851, 378] width 1388 height 608
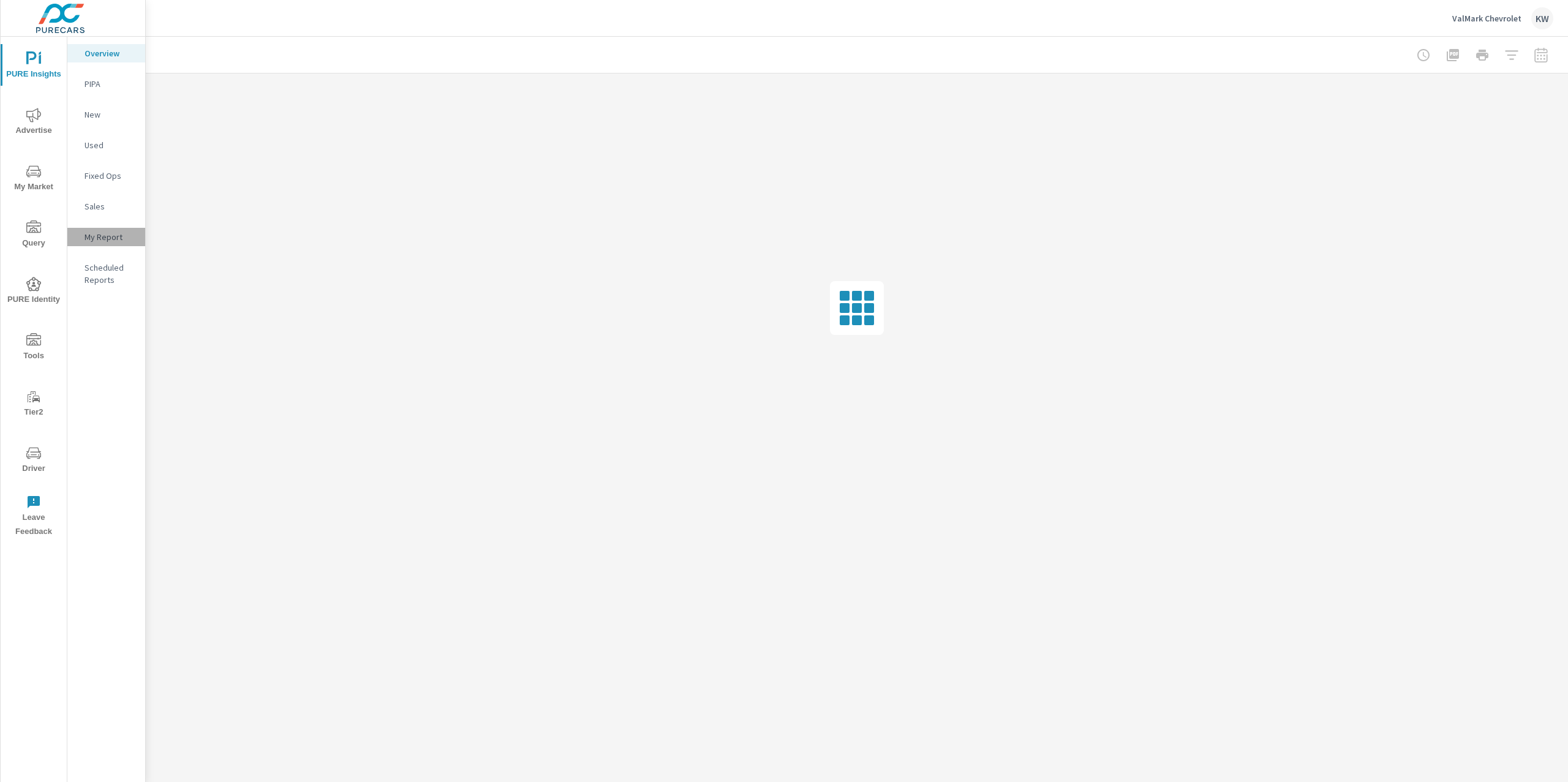
click at [123, 244] on div "My Report" at bounding box center [105, 237] width 78 height 18
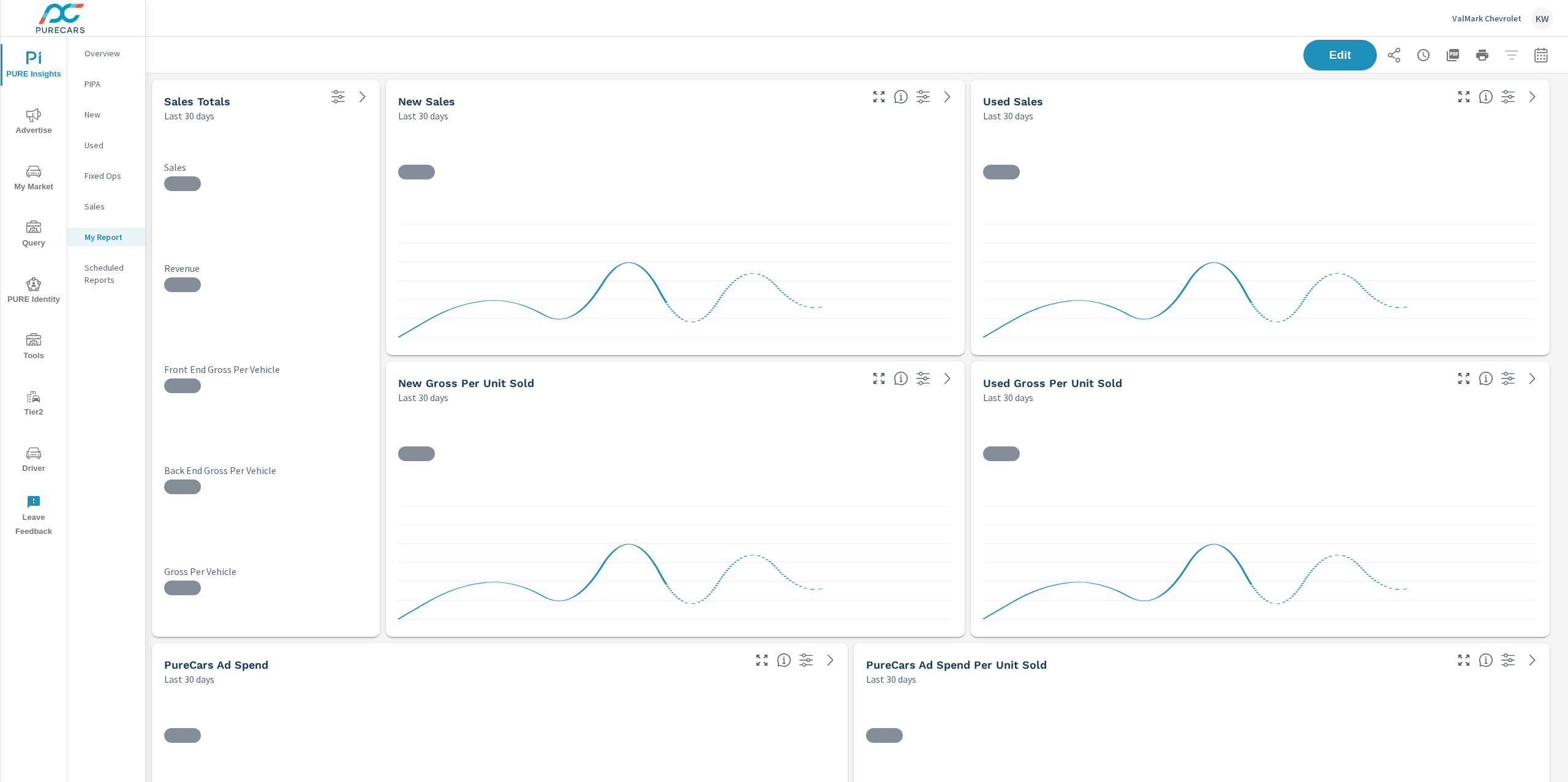
scroll to position [3977, 1436]
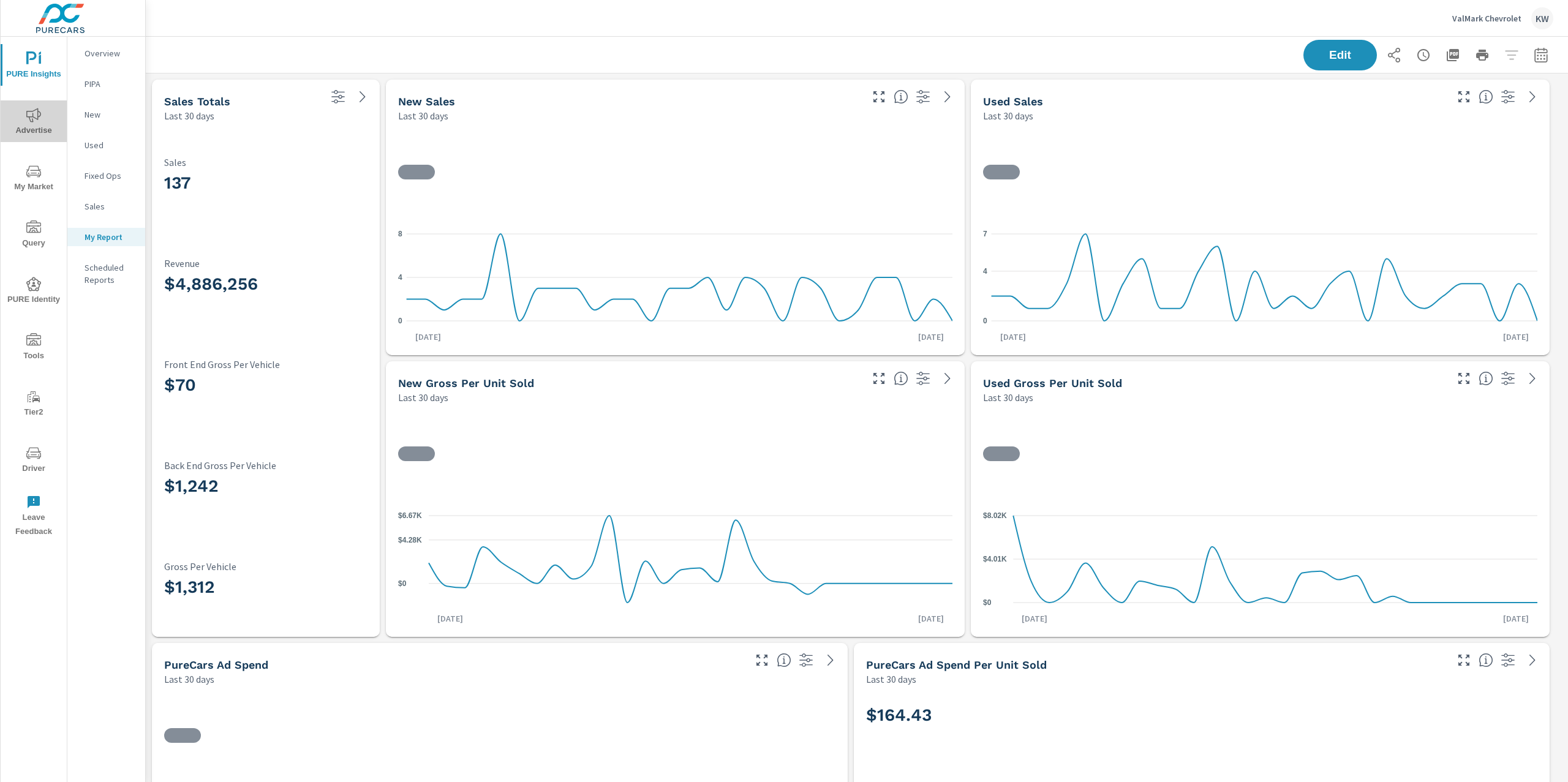
click at [39, 122] on icon "nav menu" at bounding box center [34, 115] width 15 height 15
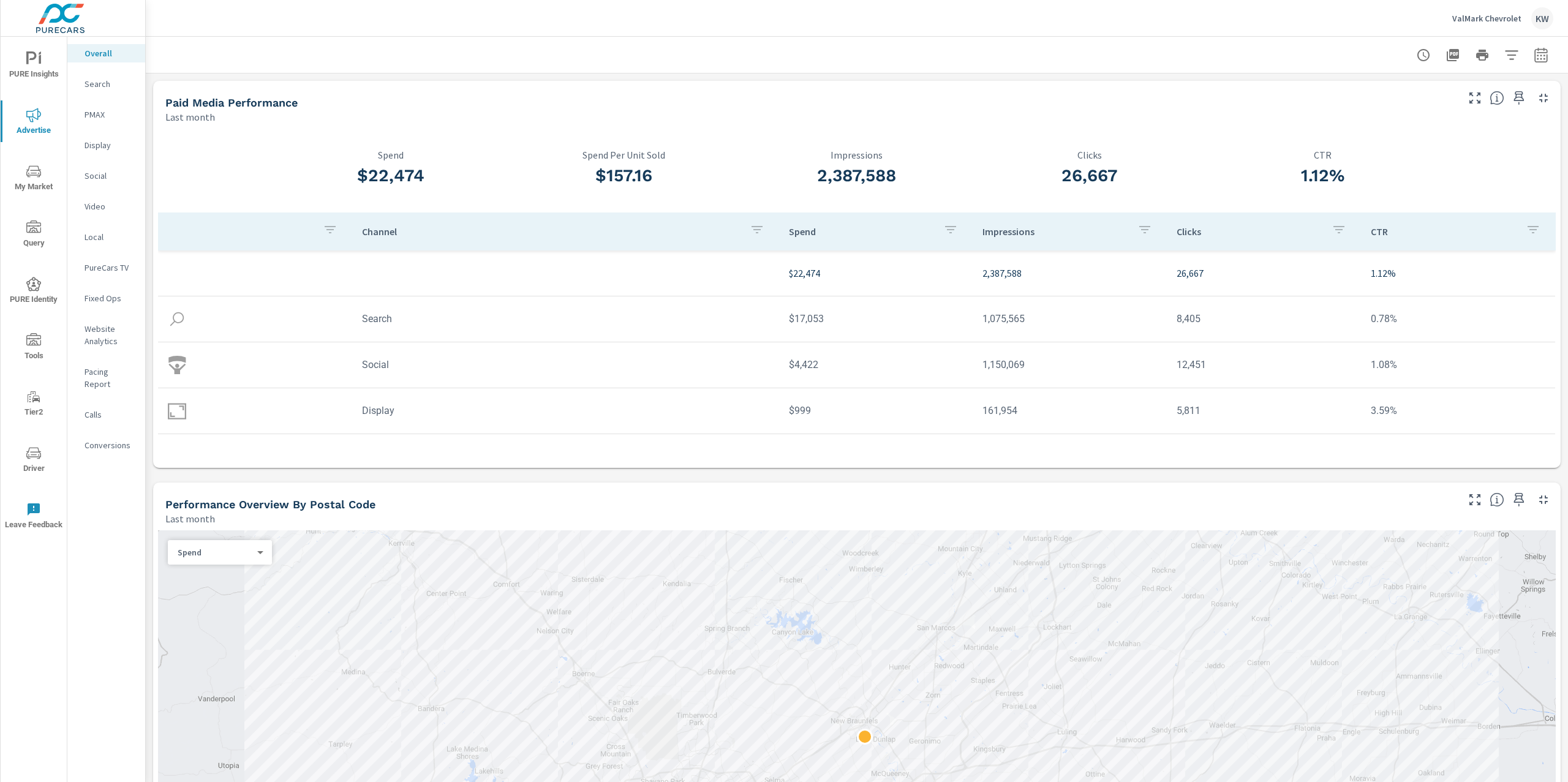
click at [114, 148] on p "Display" at bounding box center [109, 145] width 51 height 12
